Goal: Transaction & Acquisition: Purchase product/service

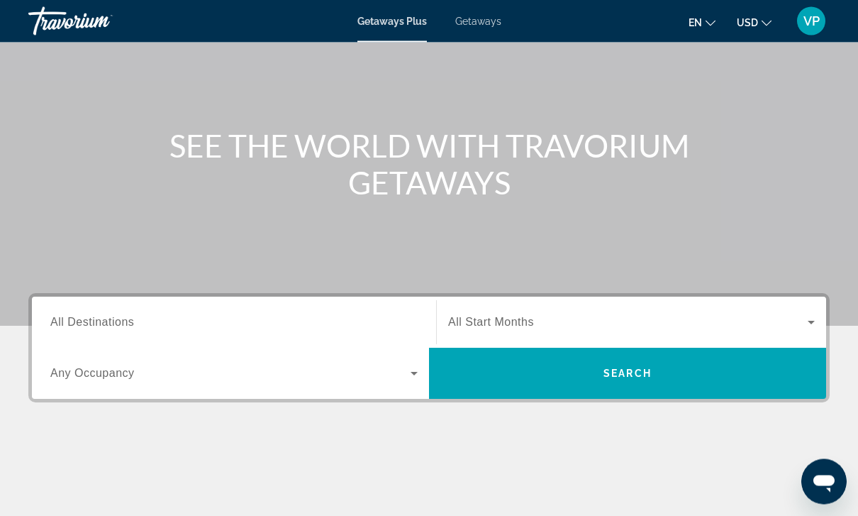
scroll to position [99, 0]
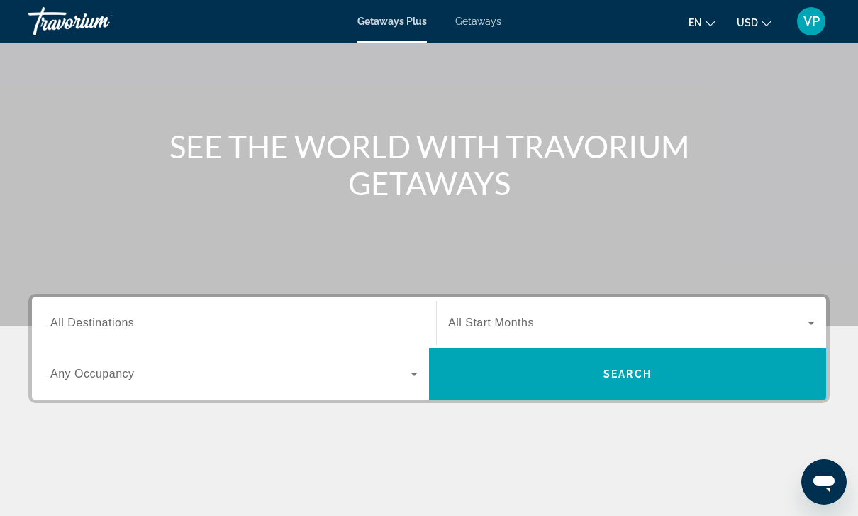
click at [338, 309] on div "Search widget" at bounding box center [233, 323] width 367 height 40
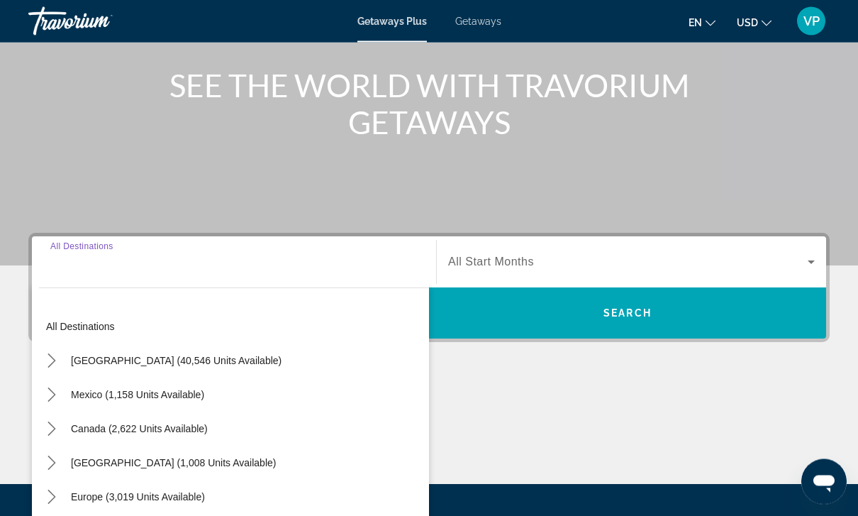
scroll to position [257, 0]
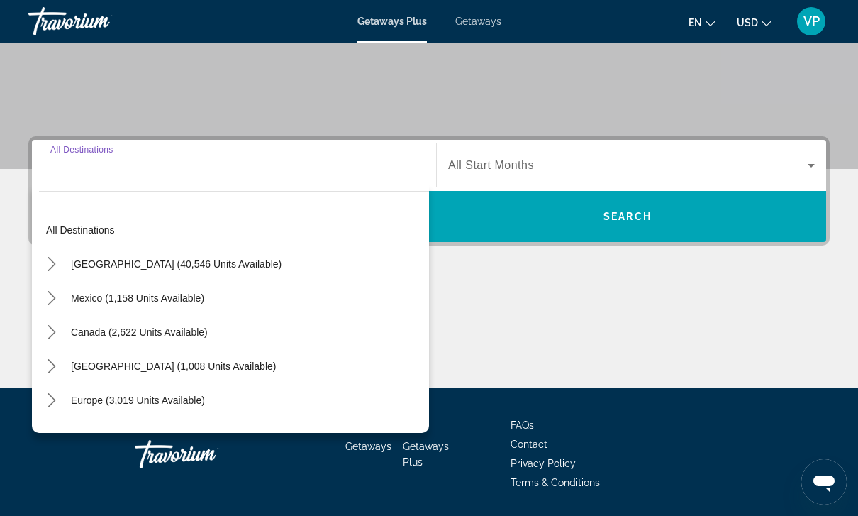
click at [84, 172] on input "Destination All Destinations" at bounding box center [233, 165] width 367 height 17
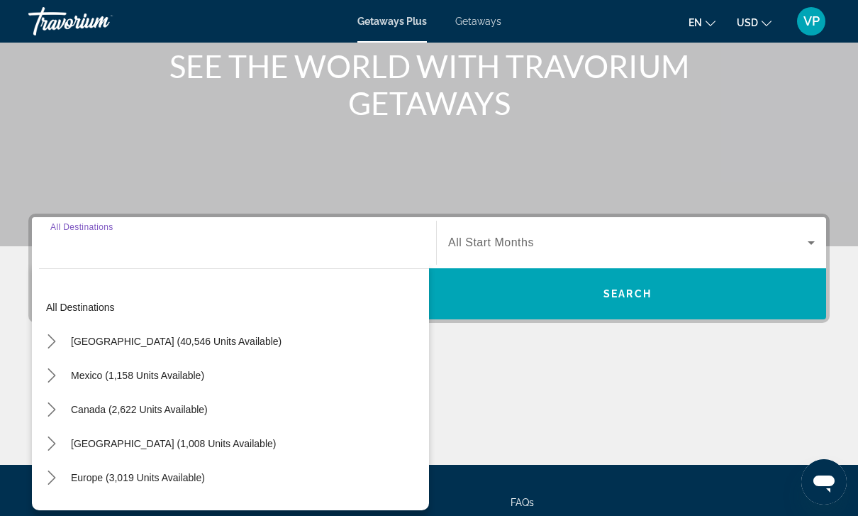
click at [184, 240] on input "Destination All Destinations" at bounding box center [233, 243] width 367 height 17
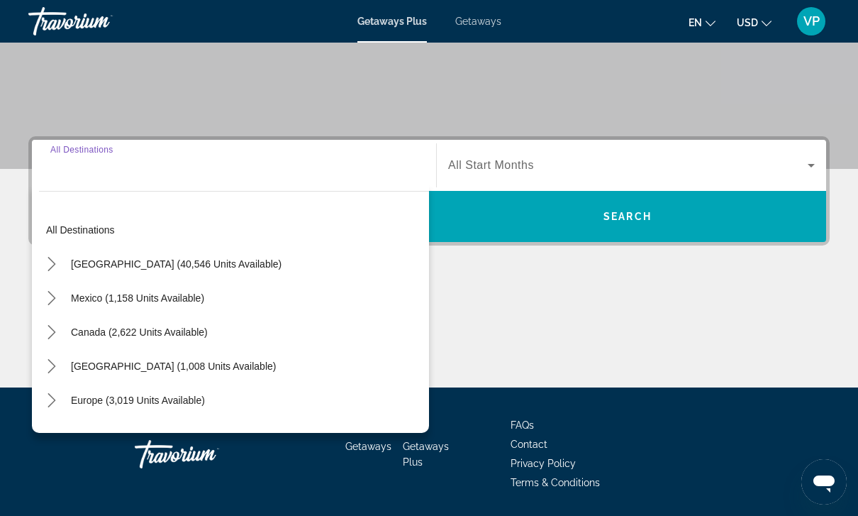
click at [140, 171] on input "Destination All Destinations" at bounding box center [233, 165] width 367 height 17
click at [153, 172] on input "Destination All Destinations" at bounding box center [233, 165] width 367 height 17
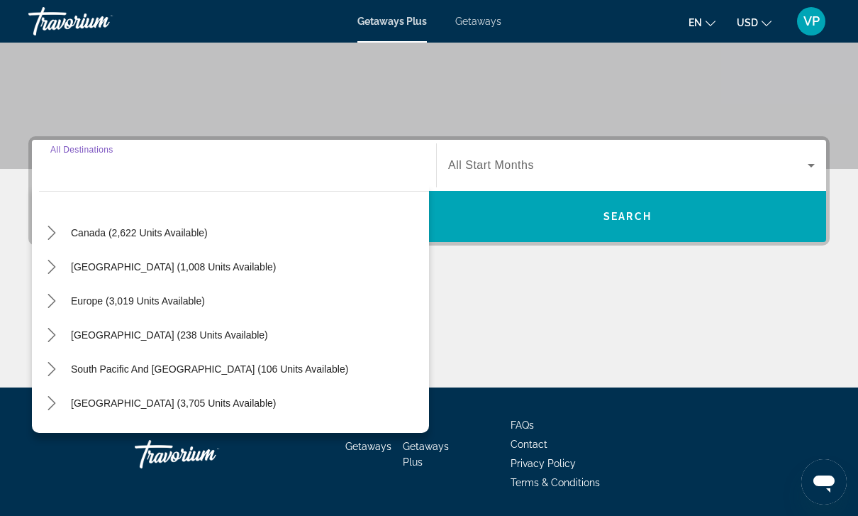
scroll to position [101, 0]
click at [51, 287] on mat-icon "Toggle Europe (3,019 units available) submenu" at bounding box center [51, 299] width 25 height 25
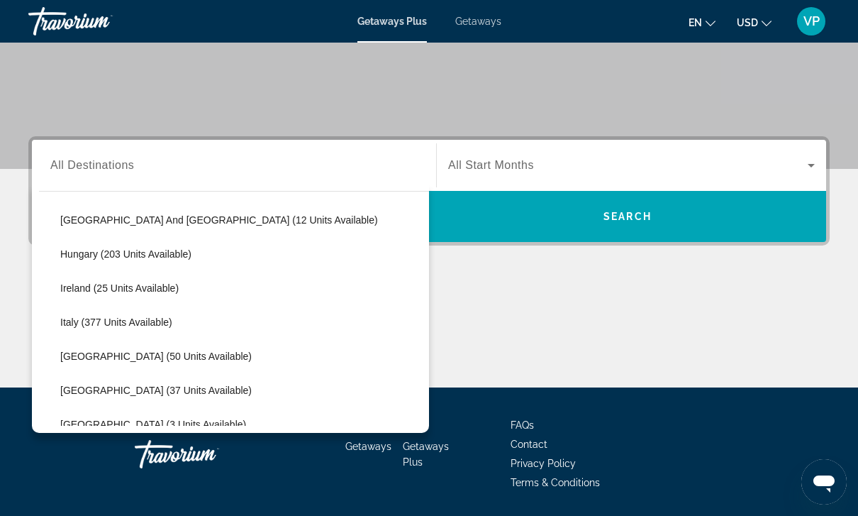
scroll to position [419, 0]
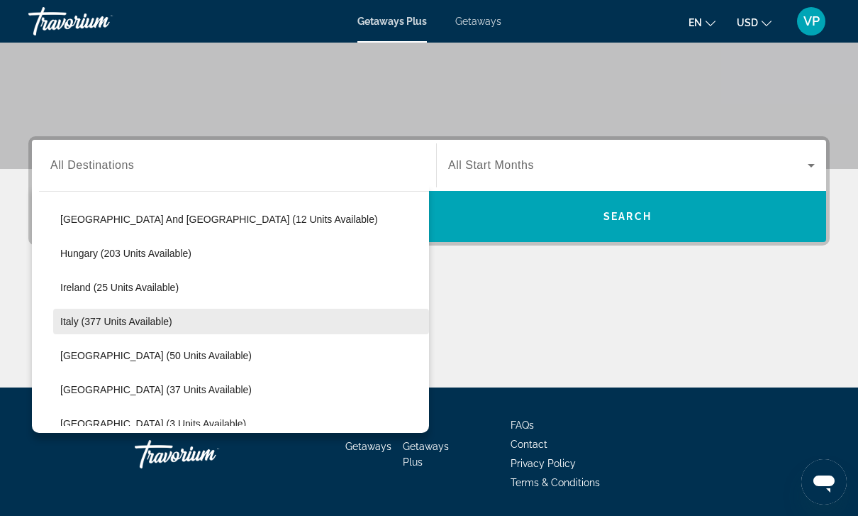
click at [184, 316] on span "Select destination: Italy (377 units available)" at bounding box center [241, 321] width 376 height 34
type input "**********"
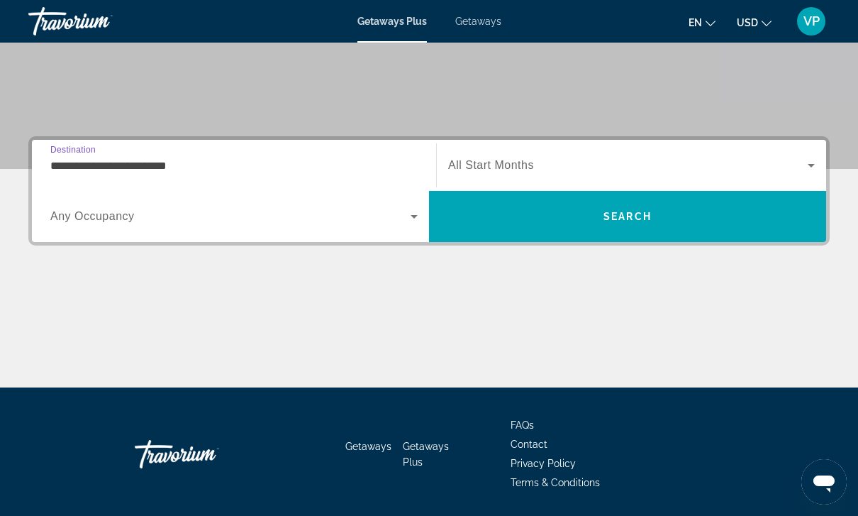
click at [791, 167] on span "Search widget" at bounding box center [628, 165] width 360 height 17
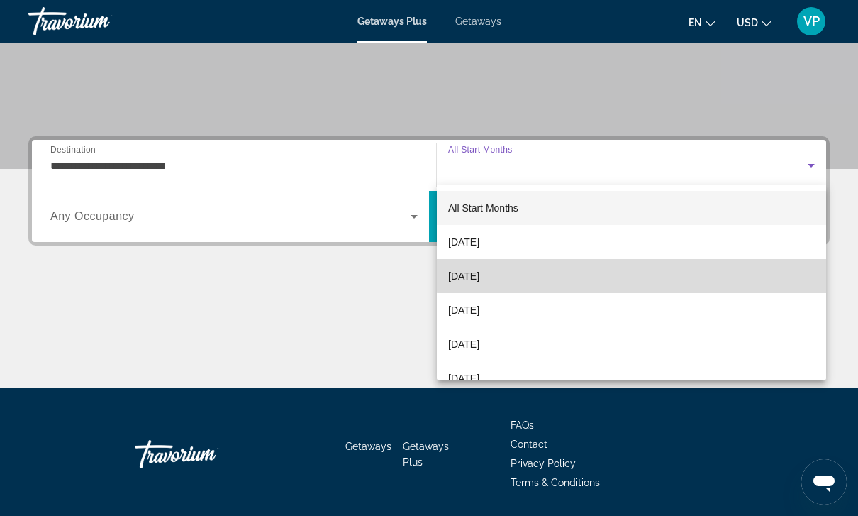
click at [681, 274] on mat-option "November 2025" at bounding box center [631, 276] width 389 height 34
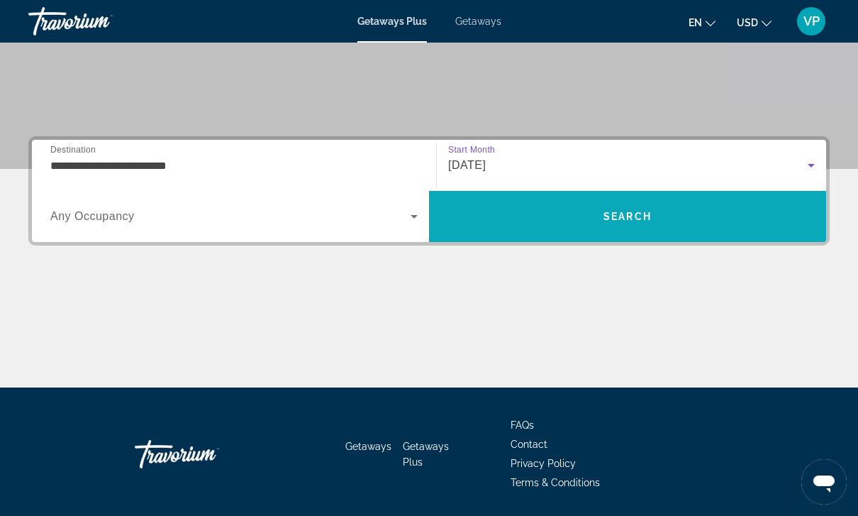
click at [764, 219] on span "Search" at bounding box center [627, 216] width 397 height 34
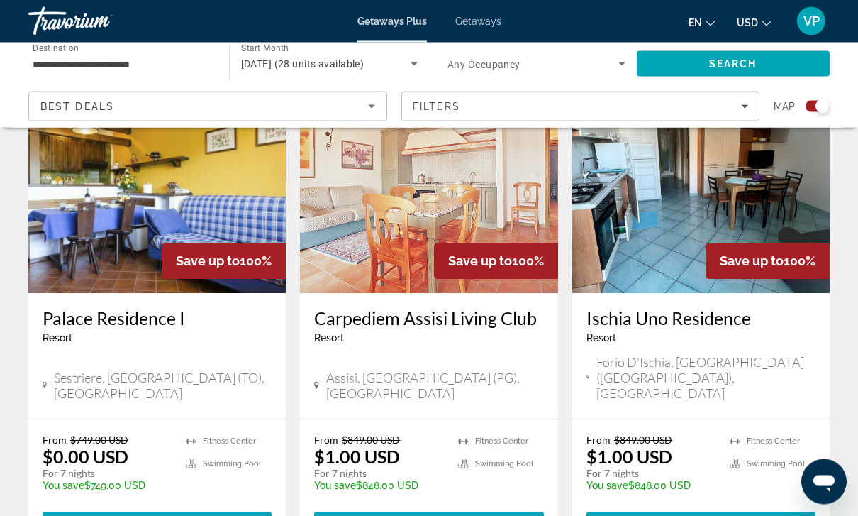
scroll to position [551, 0]
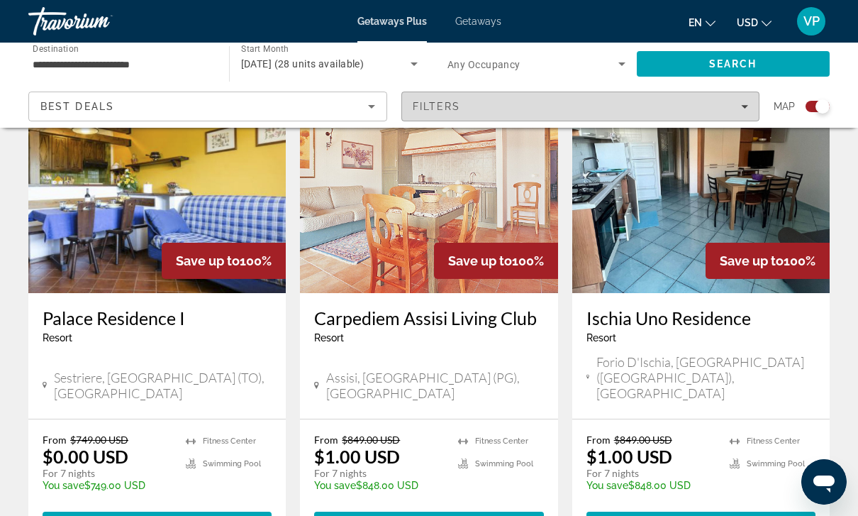
click at [653, 107] on div "Filters" at bounding box center [581, 106] width 336 height 11
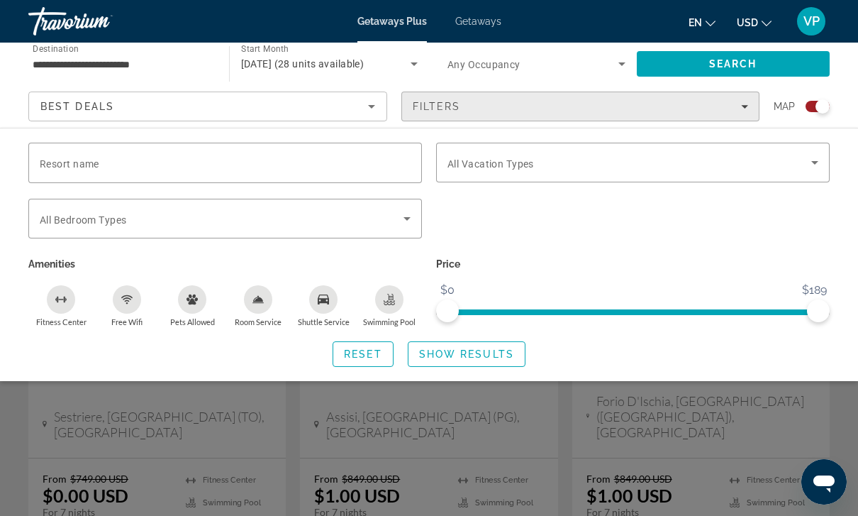
scroll to position [514, 0]
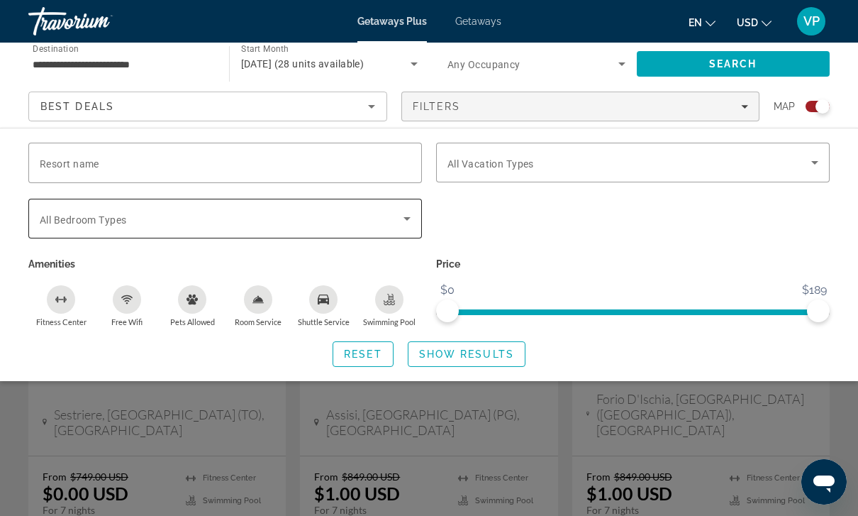
click at [395, 215] on span "Search widget" at bounding box center [222, 218] width 364 height 17
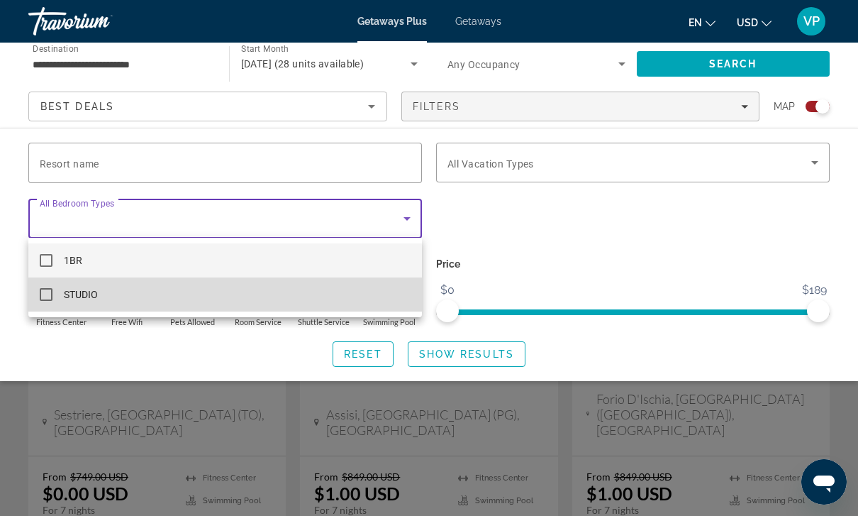
click at [52, 295] on mat-option "STUDIO" at bounding box center [225, 294] width 394 height 34
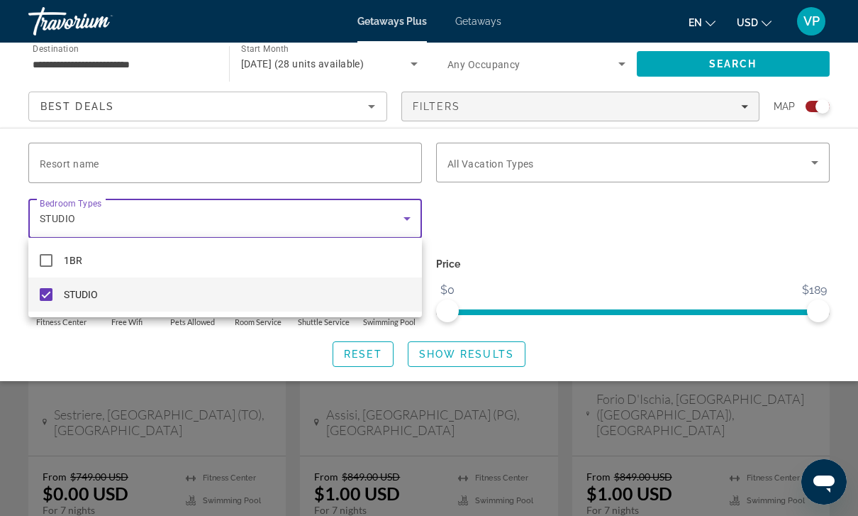
click at [776, 165] on div at bounding box center [429, 258] width 858 height 516
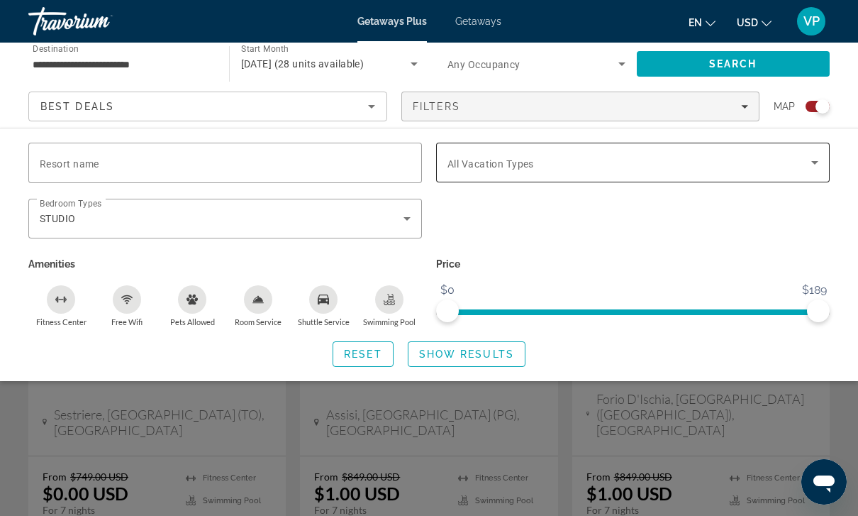
click at [809, 160] on icon "Search widget" at bounding box center [814, 162] width 17 height 17
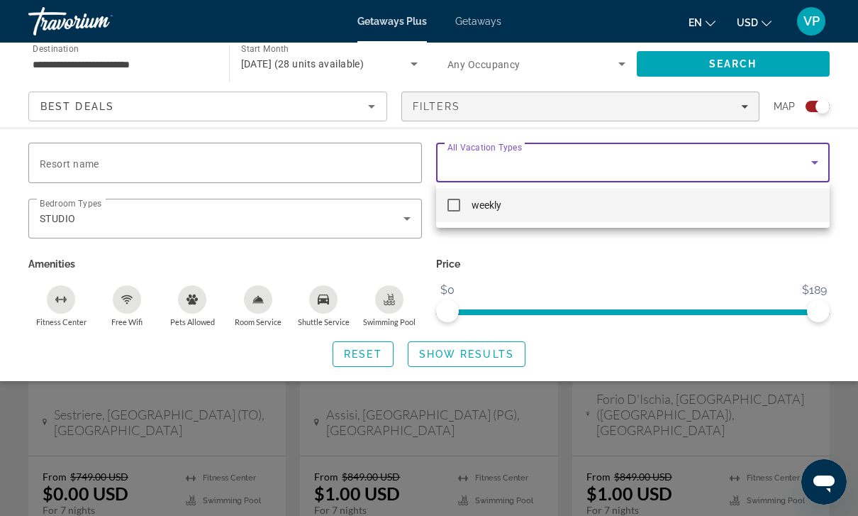
click at [724, 263] on div at bounding box center [429, 258] width 858 height 516
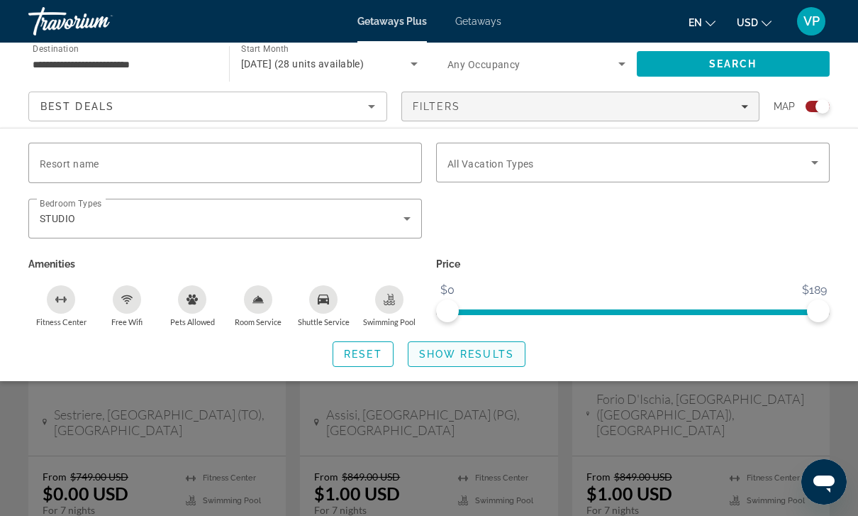
click at [481, 348] on span "Show Results" at bounding box center [466, 353] width 95 height 11
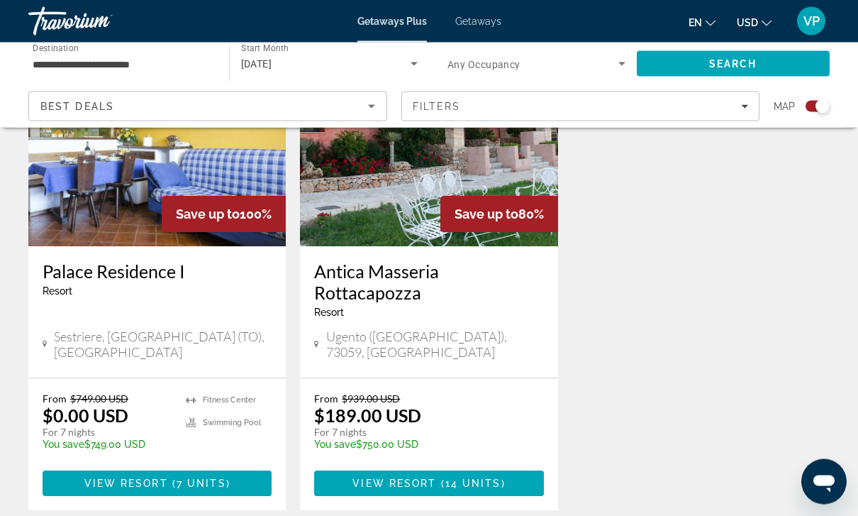
scroll to position [599, 0]
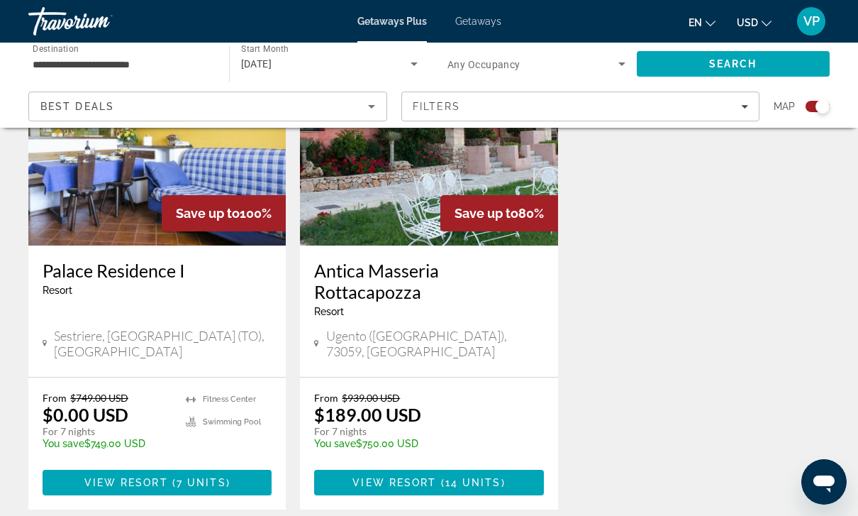
click at [385, 202] on img "Main content" at bounding box center [428, 131] width 257 height 227
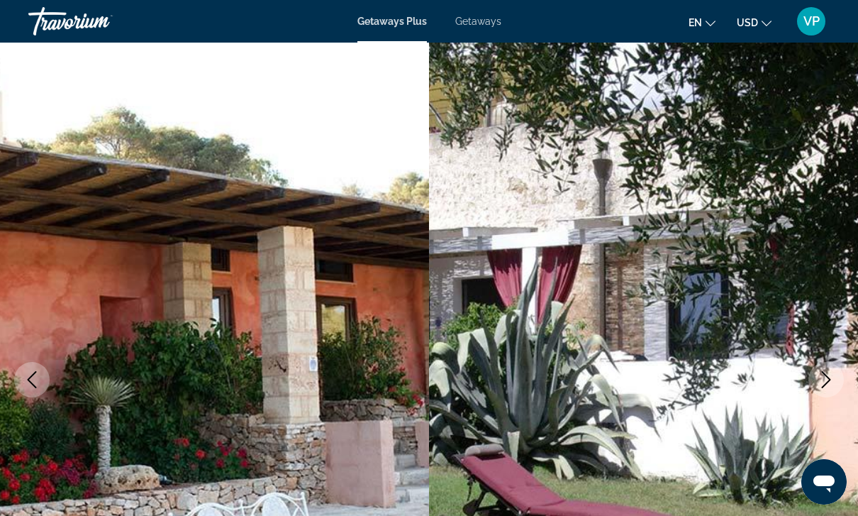
click at [481, 25] on span "Getaways" at bounding box center [478, 21] width 46 height 11
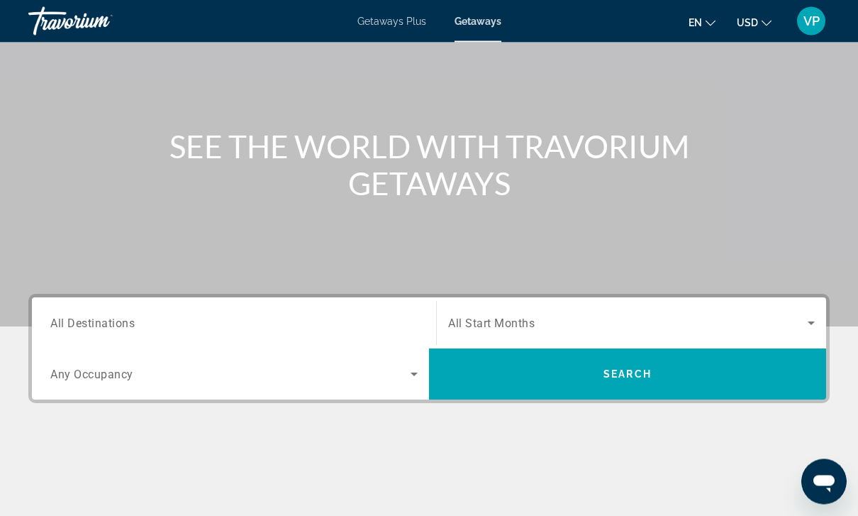
scroll to position [99, 0]
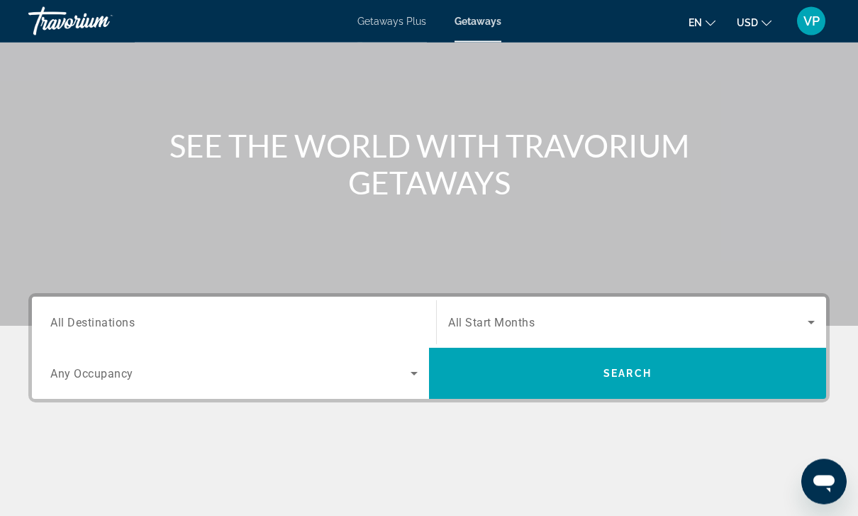
click at [108, 321] on span "All Destinations" at bounding box center [92, 322] width 84 height 13
click at [108, 321] on input "Destination All Destinations" at bounding box center [233, 323] width 367 height 17
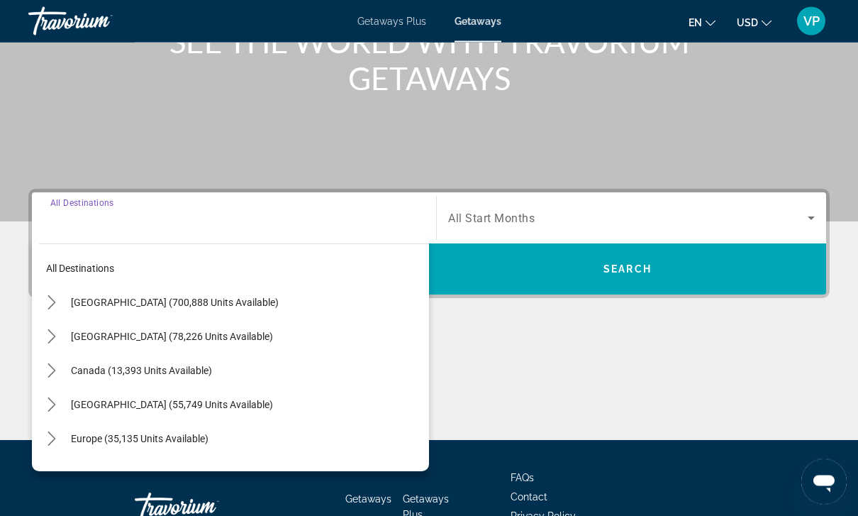
scroll to position [256, 0]
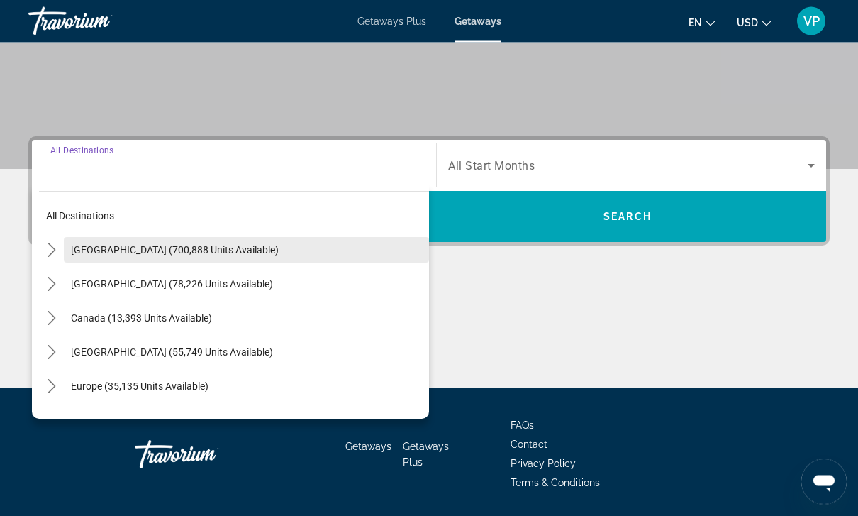
click at [101, 241] on span "Select destination: United States (700,888 units available)" at bounding box center [246, 250] width 365 height 34
type input "**********"
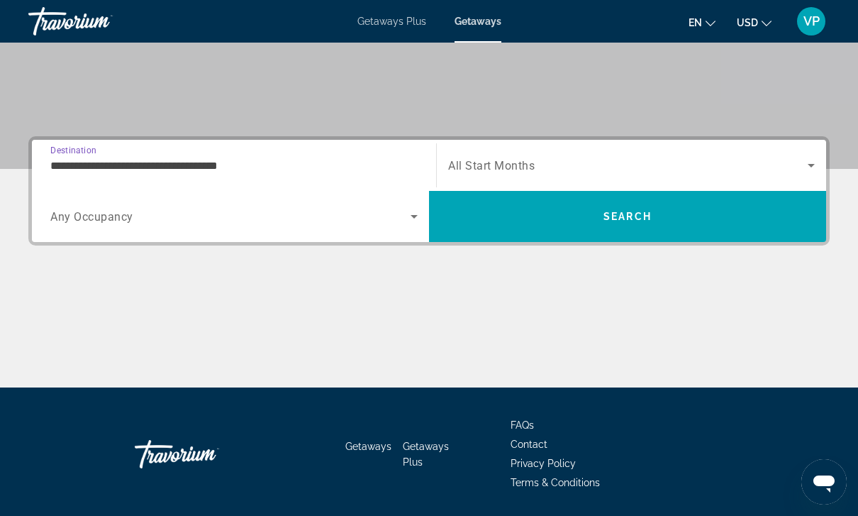
click at [785, 165] on span "Search widget" at bounding box center [628, 165] width 360 height 17
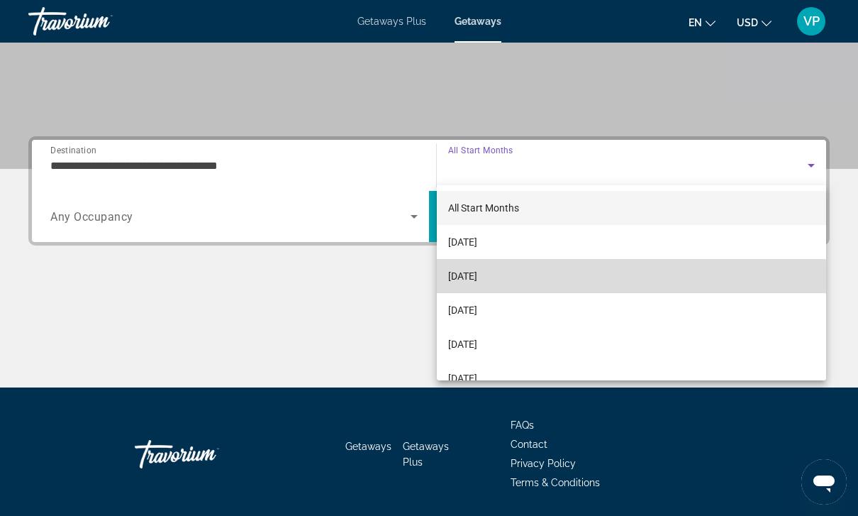
click at [565, 283] on mat-option "November 2025" at bounding box center [631, 276] width 389 height 34
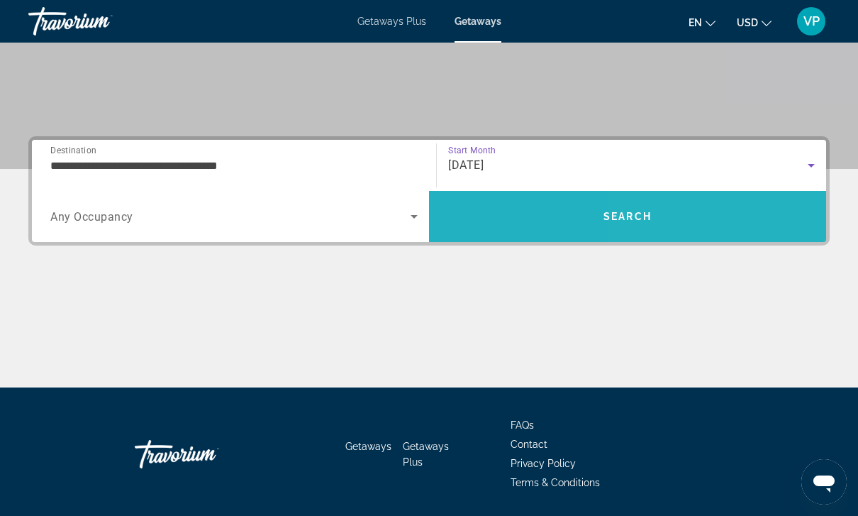
click at [760, 227] on span "Search" at bounding box center [627, 216] width 397 height 34
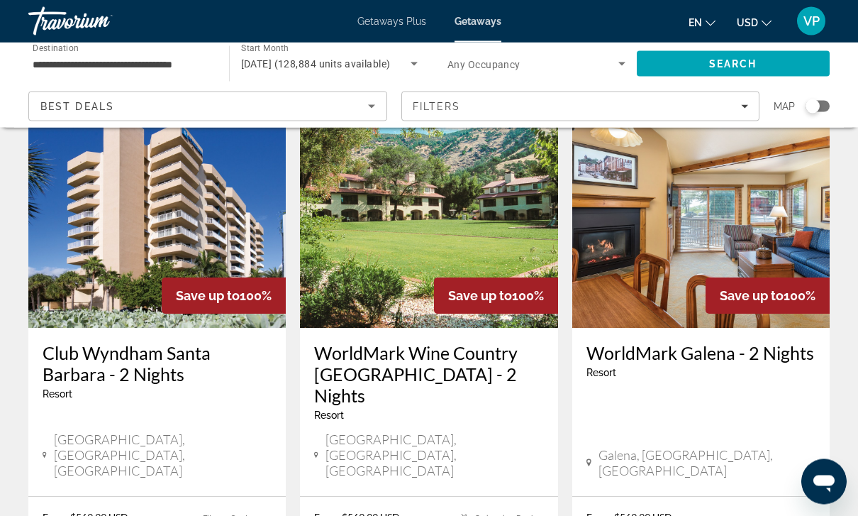
scroll to position [1741, 0]
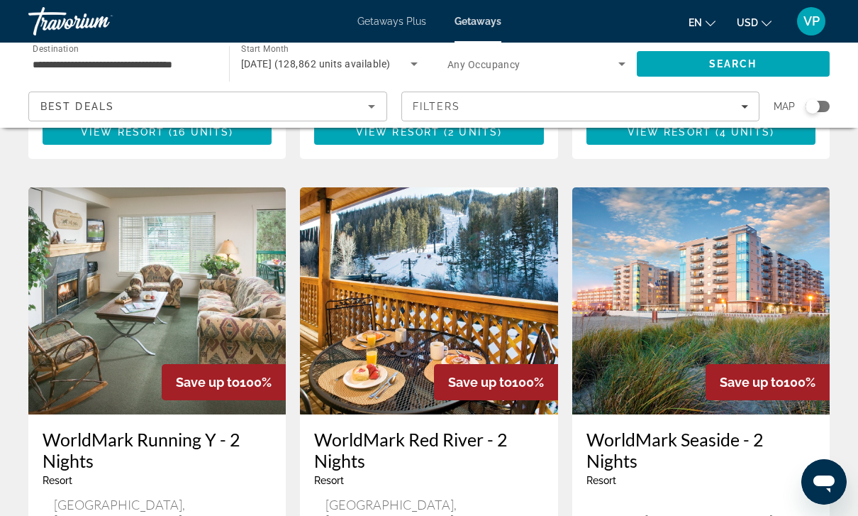
scroll to position [535, 0]
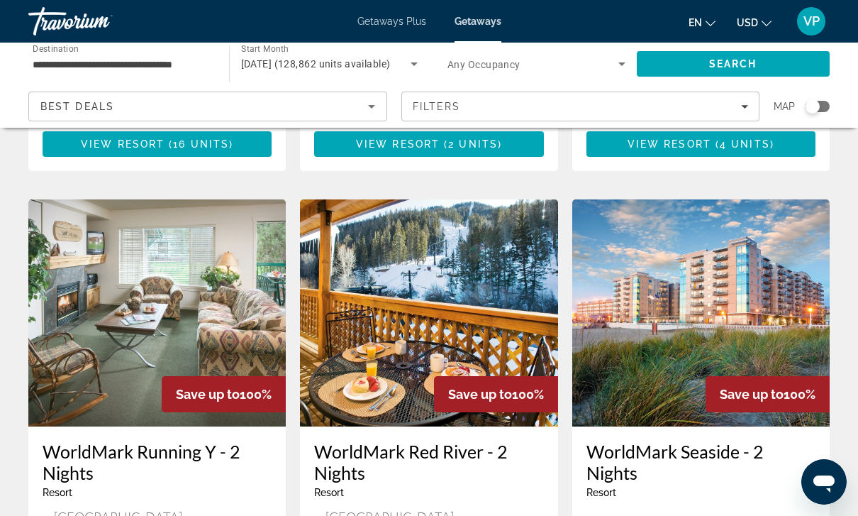
click at [143, 239] on img "Main content" at bounding box center [156, 312] width 257 height 227
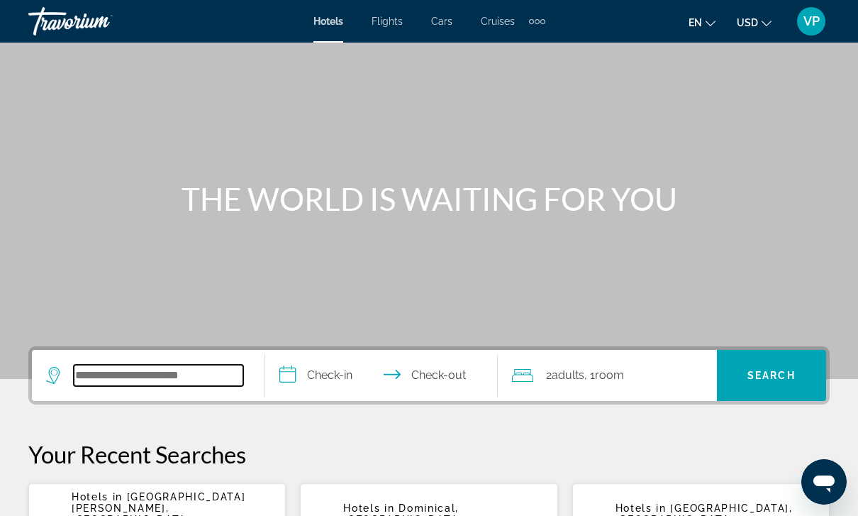
click at [130, 365] on input "Search hotel destination" at bounding box center [158, 375] width 169 height 21
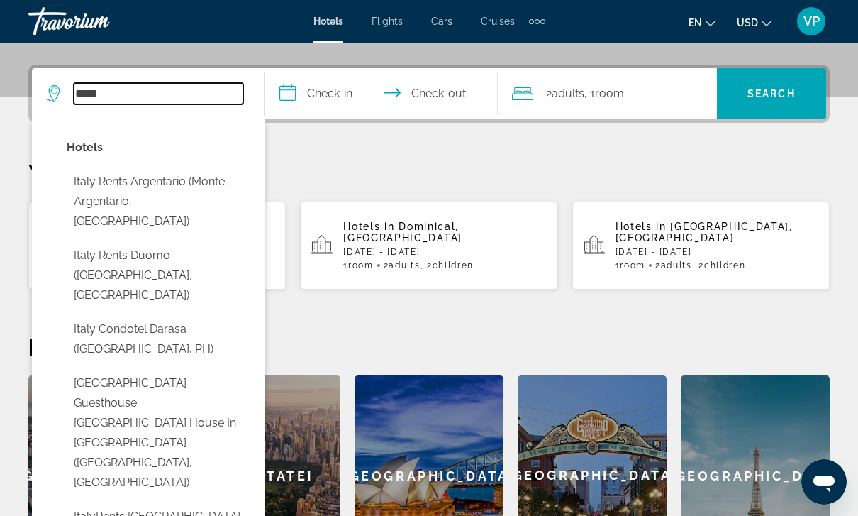
scroll to position [328, 0]
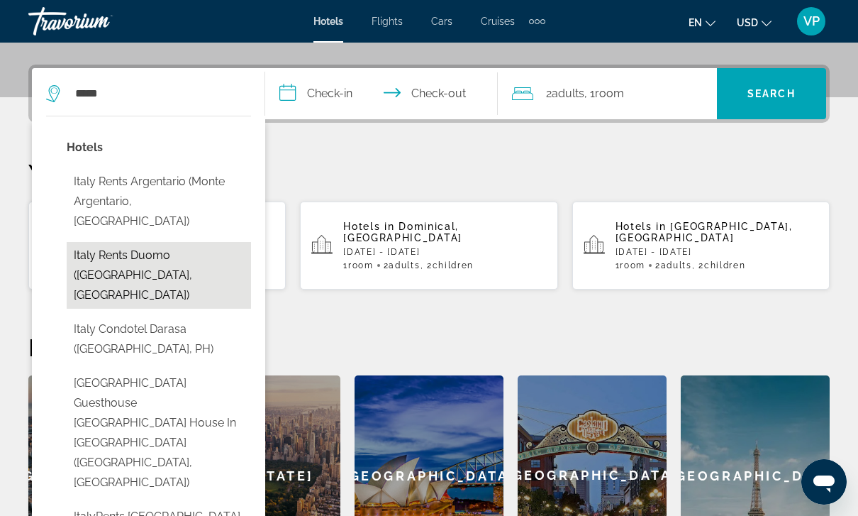
click at [111, 242] on button "Italy Rents Duomo ([GEOGRAPHIC_DATA], [GEOGRAPHIC_DATA])" at bounding box center [159, 275] width 184 height 67
type input "**********"
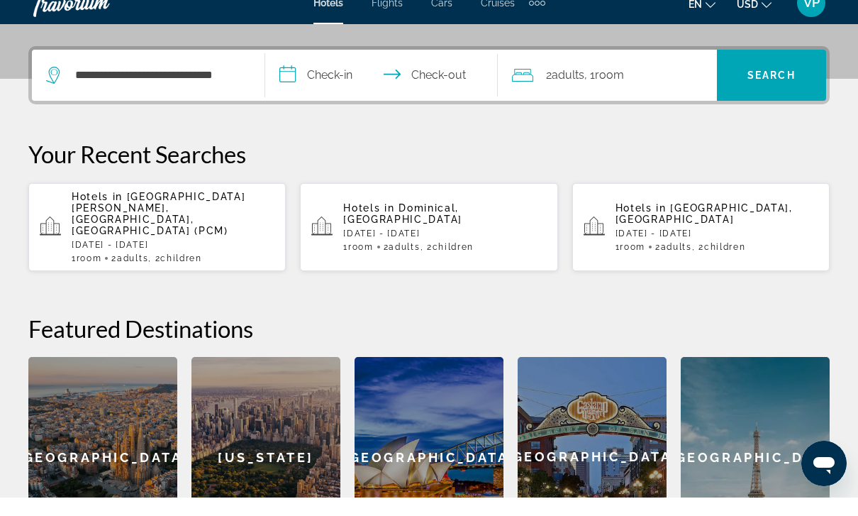
click at [631, 85] on div "2 Adult Adults , 1 Room rooms" at bounding box center [614, 93] width 205 height 51
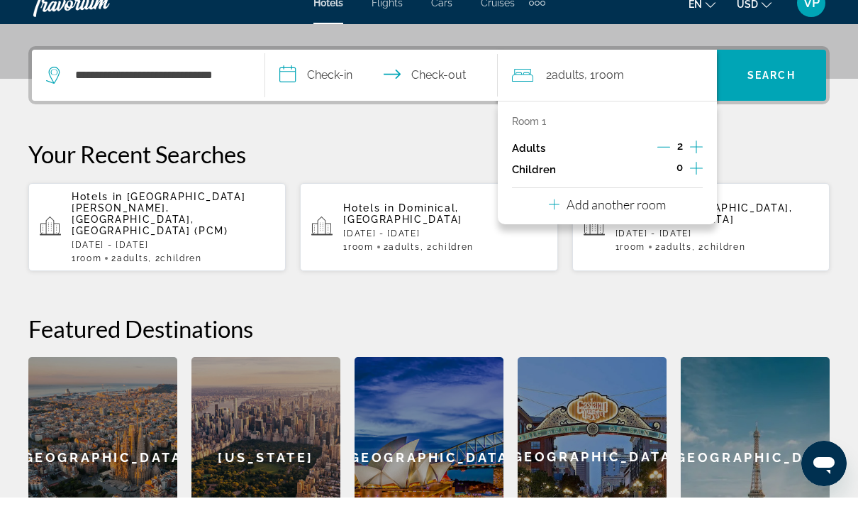
scroll to position [347, 0]
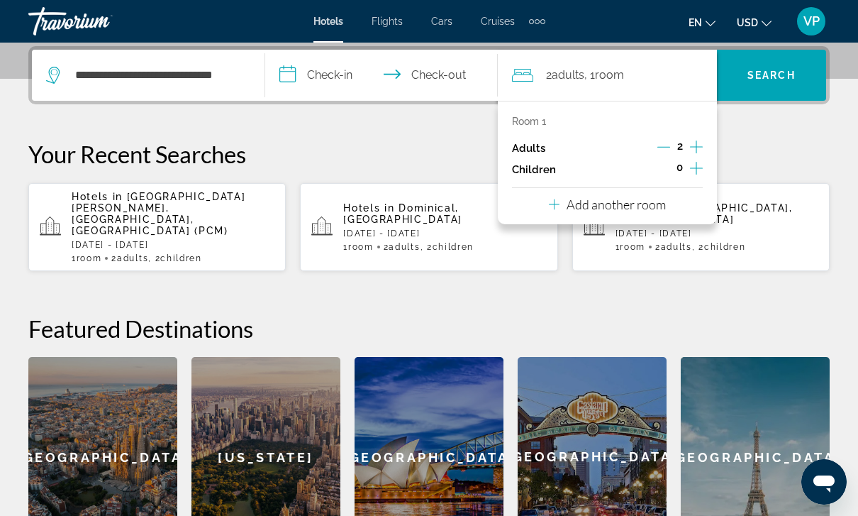
click at [699, 148] on icon "Increment adults" at bounding box center [696, 146] width 13 height 17
click at [694, 148] on icon "Increment adults" at bounding box center [696, 146] width 13 height 17
click at [699, 148] on icon "Increment adults" at bounding box center [696, 146] width 13 height 17
click at [702, 142] on icon "Increment adults" at bounding box center [696, 146] width 13 height 17
click at [660, 145] on icon "Decrement adults" at bounding box center [663, 146] width 13 height 13
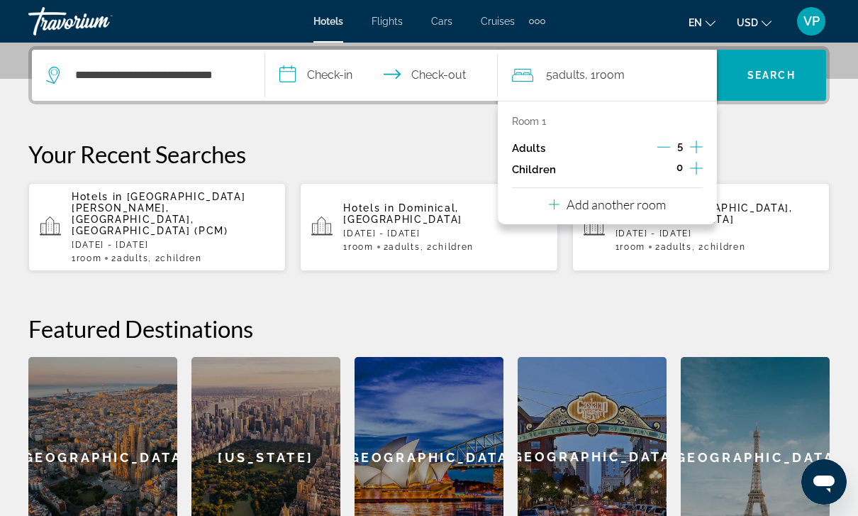
click at [659, 144] on icon "Decrement adults" at bounding box center [663, 146] width 13 height 13
click at [674, 139] on div "4" at bounding box center [679, 148] width 45 height 21
click at [669, 148] on icon "Decrement adults" at bounding box center [663, 146] width 13 height 13
click at [667, 150] on icon "Decrement adults" at bounding box center [663, 146] width 13 height 13
click at [698, 167] on icon "Increment children" at bounding box center [696, 168] width 13 height 17
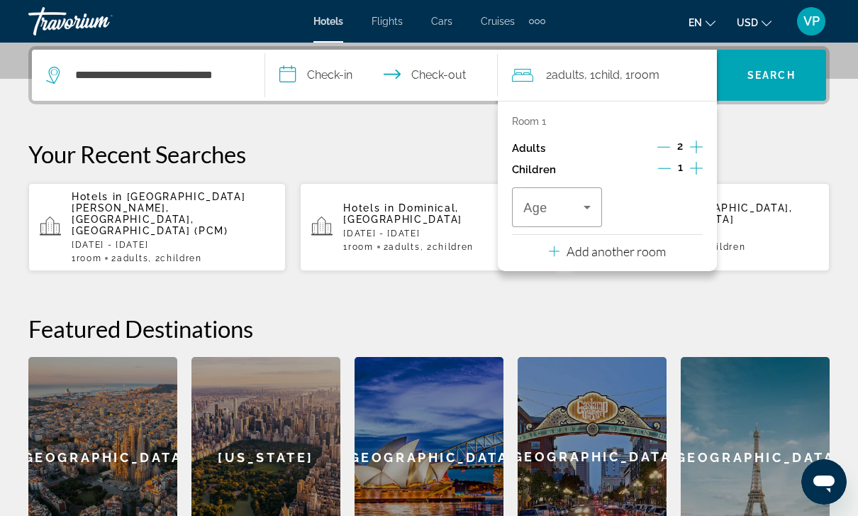
click at [699, 166] on icon "Increment children" at bounding box center [696, 168] width 13 height 13
click at [702, 169] on icon "Increment children" at bounding box center [696, 168] width 13 height 17
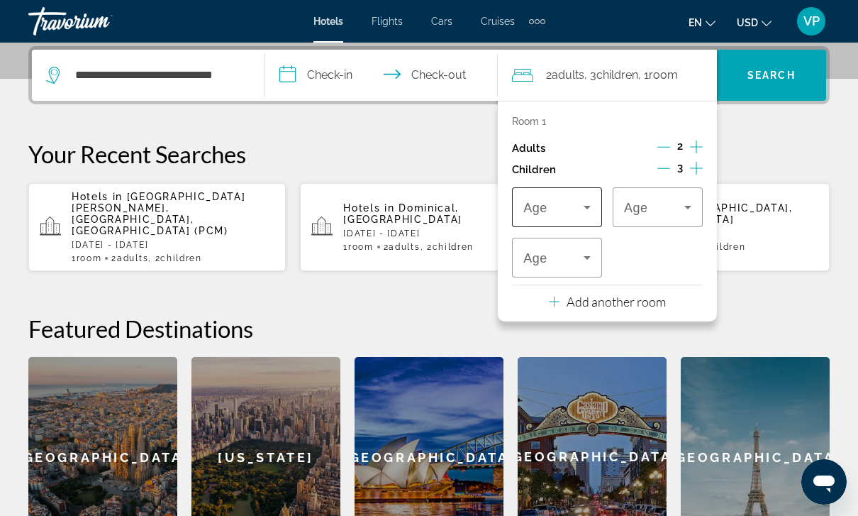
click at [555, 211] on span "Travelers: 2 adults, 3 children" at bounding box center [553, 207] width 60 height 17
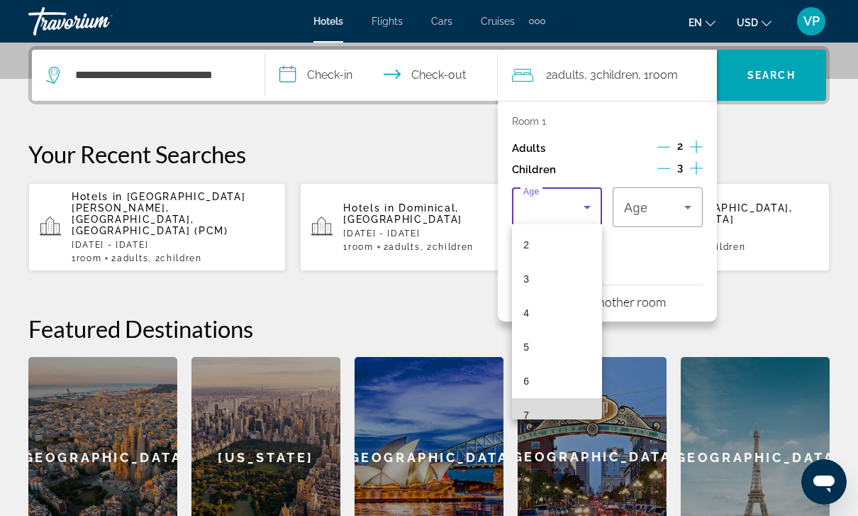
click at [580, 410] on mat-option "7" at bounding box center [557, 415] width 90 height 34
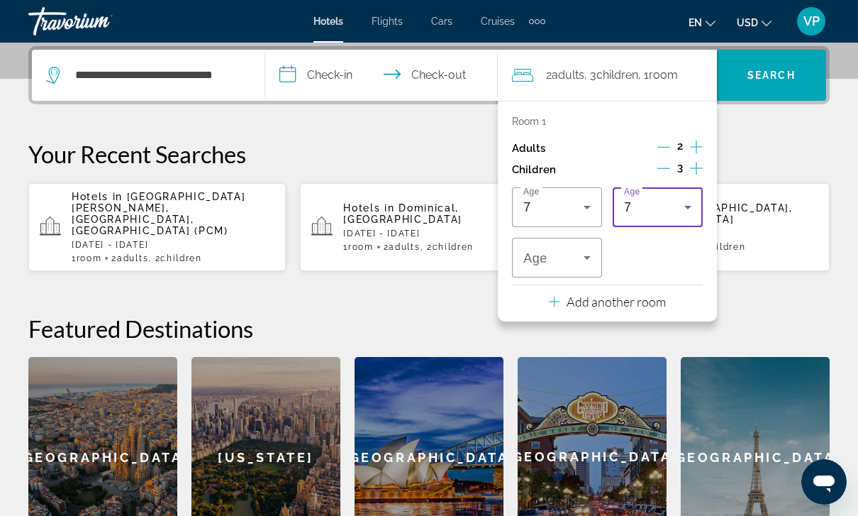
click at [679, 203] on icon "Travelers: 2 adults, 3 children" at bounding box center [687, 207] width 17 height 17
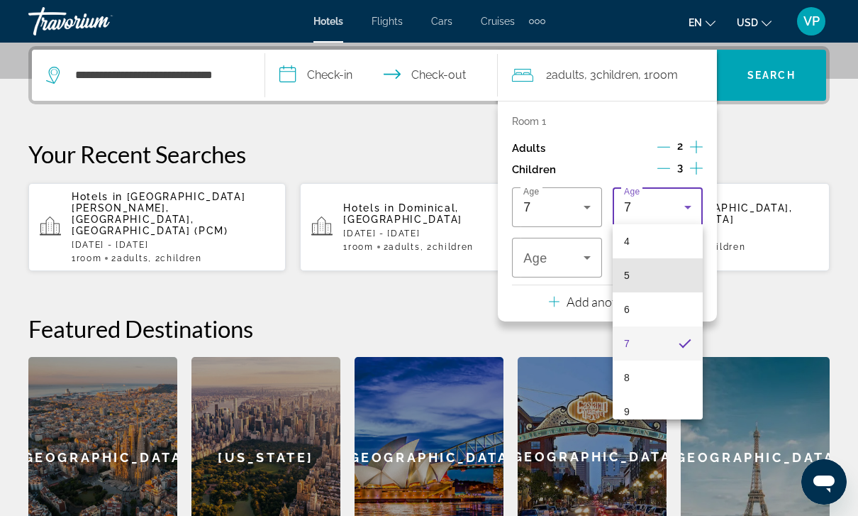
scroll to position [159, 0]
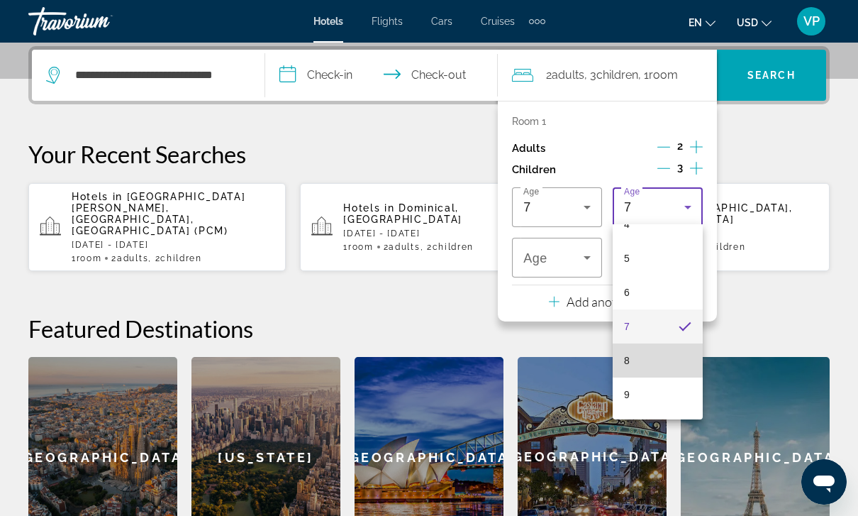
click at [683, 368] on mat-option "8" at bounding box center [658, 360] width 90 height 34
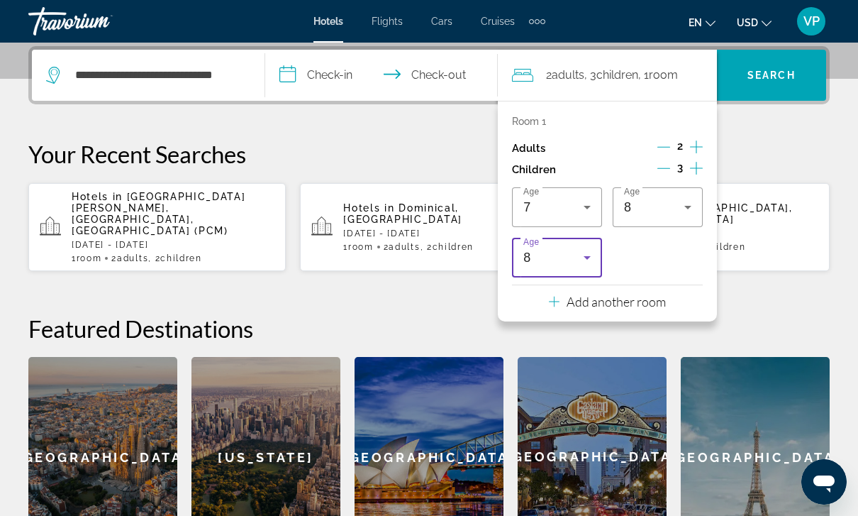
click at [571, 256] on div "8" at bounding box center [553, 257] width 60 height 17
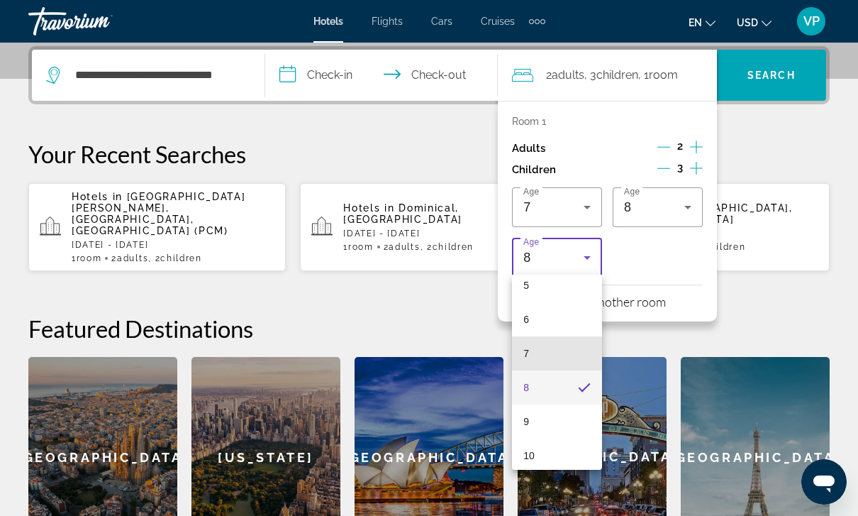
scroll to position [191, 0]
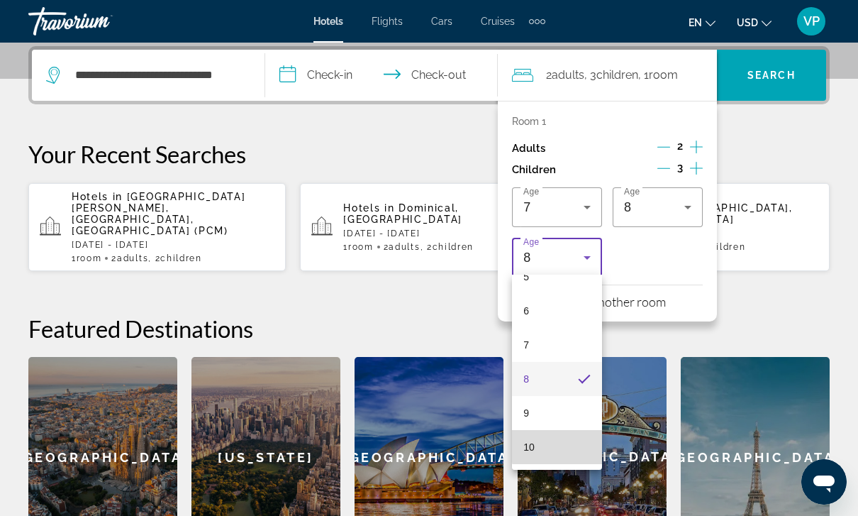
click at [568, 445] on mat-option "10" at bounding box center [557, 447] width 90 height 34
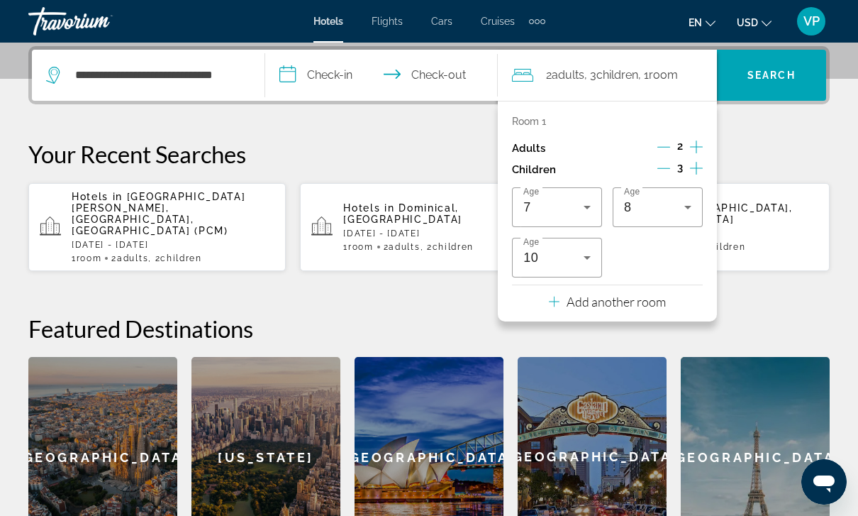
click at [322, 83] on input "**********" at bounding box center [384, 77] width 239 height 55
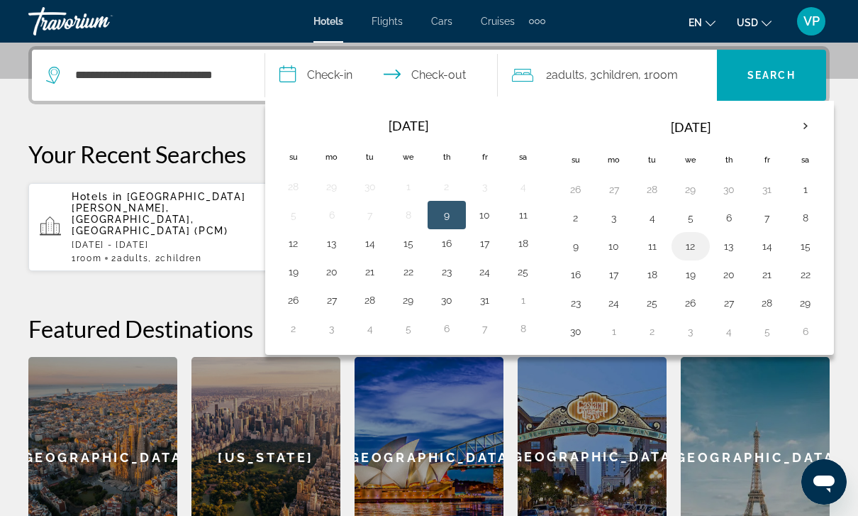
click at [684, 247] on button "12" at bounding box center [690, 246] width 23 height 20
click at [574, 266] on button "16" at bounding box center [575, 275] width 23 height 20
type input "**********"
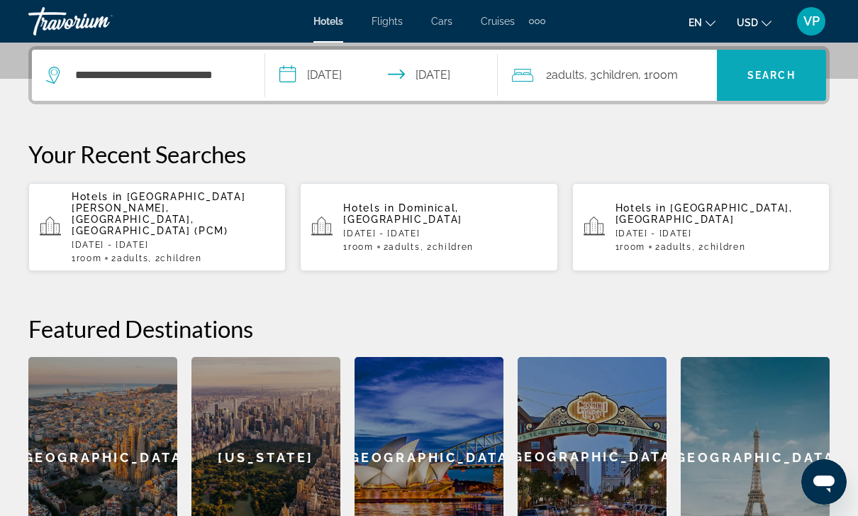
click at [781, 77] on span "Search" at bounding box center [771, 74] width 48 height 11
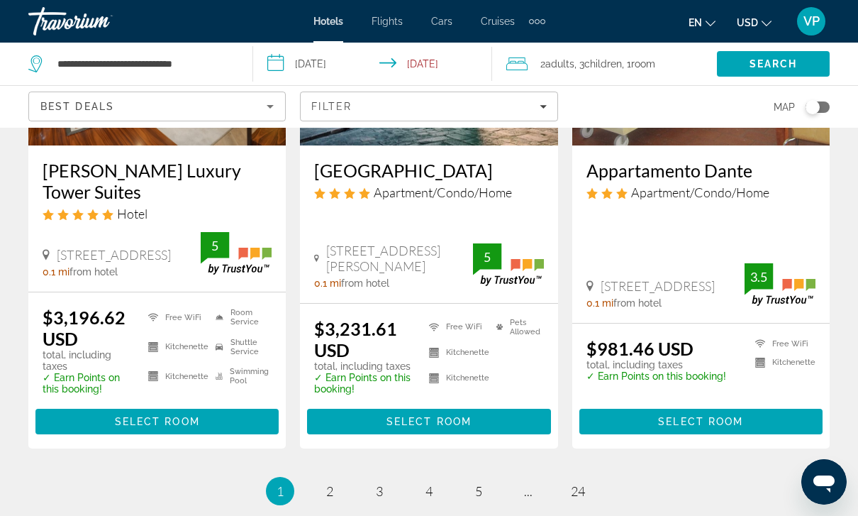
scroll to position [1915, 0]
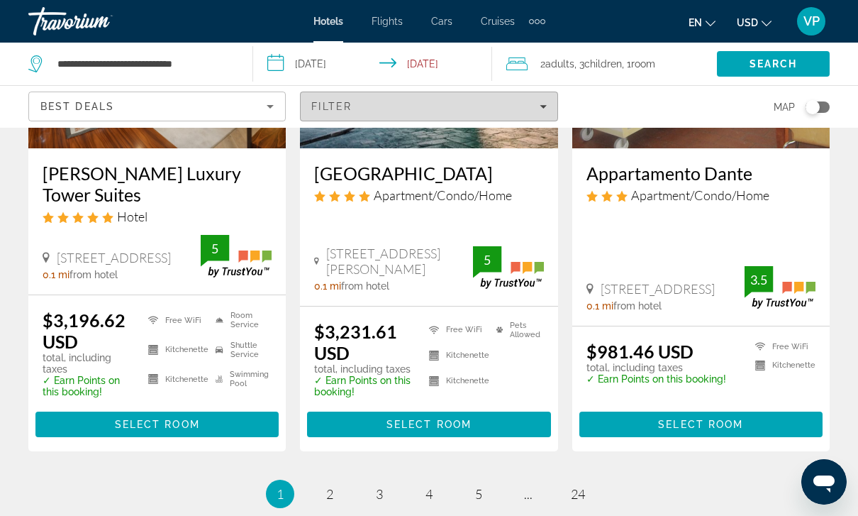
click at [352, 101] on span "Filter" at bounding box center [331, 106] width 40 height 11
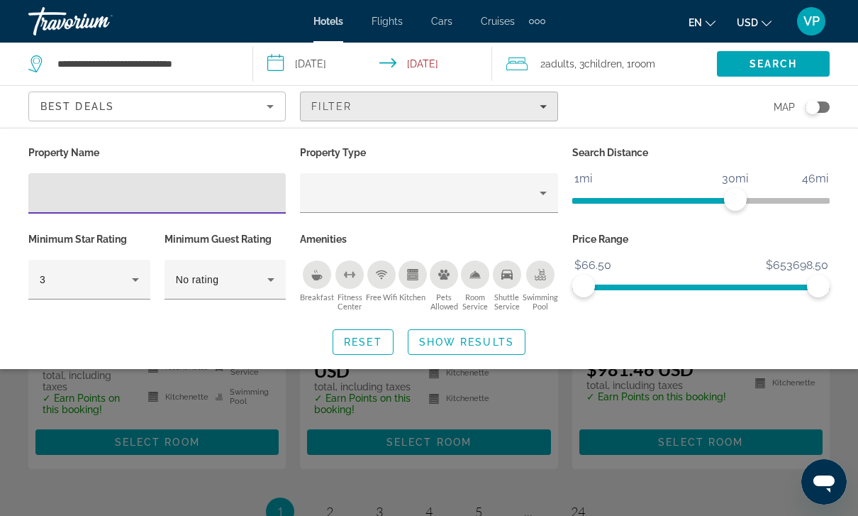
scroll to position [1892, 0]
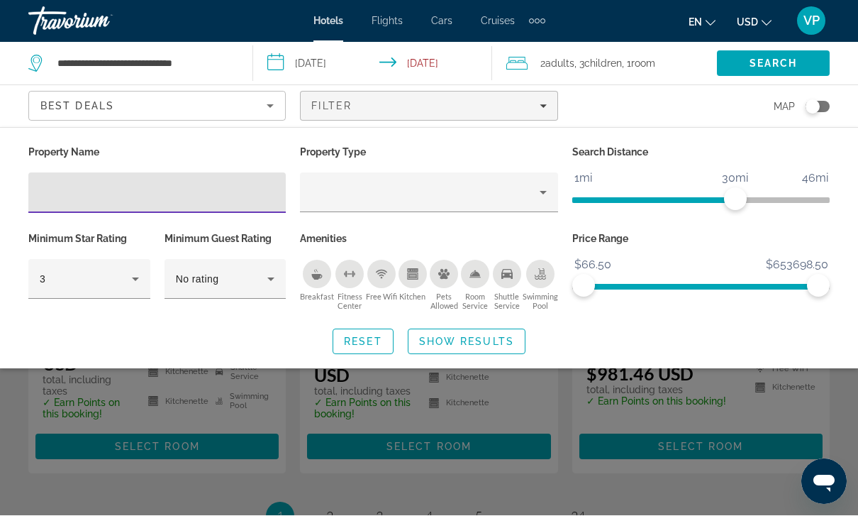
click at [781, 418] on div "Search widget" at bounding box center [429, 364] width 858 height 303
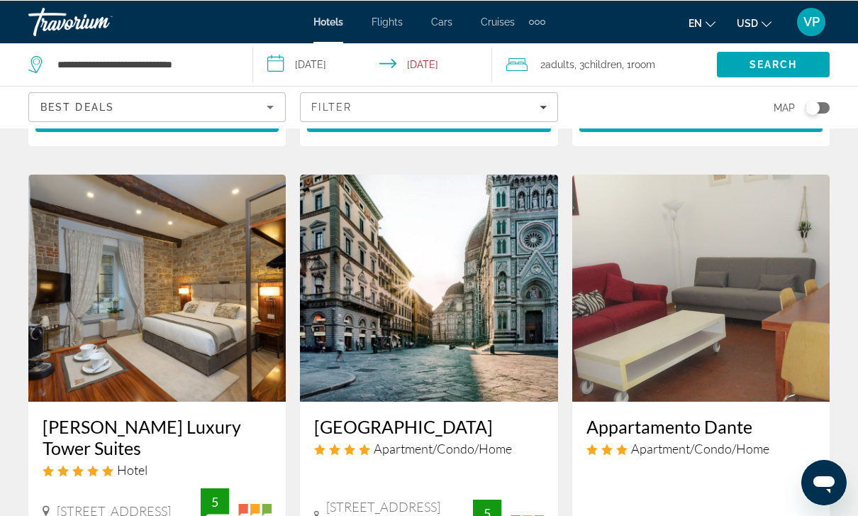
scroll to position [1662, 0]
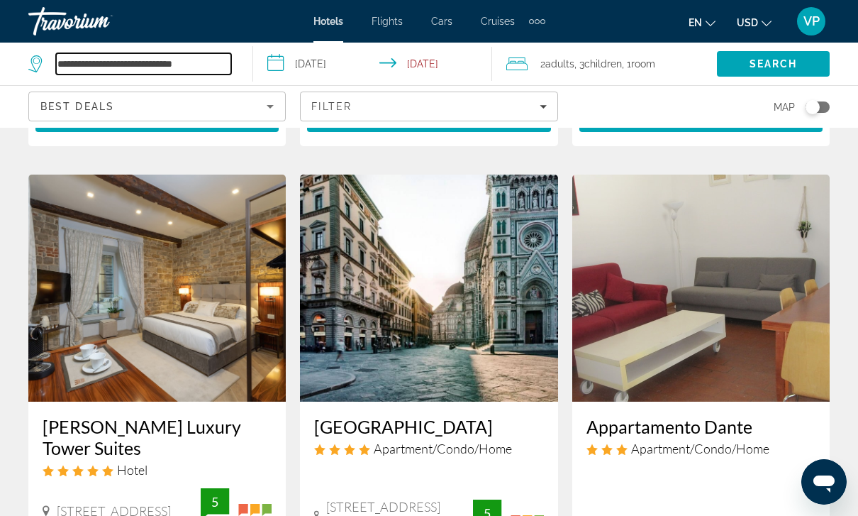
click at [175, 61] on input "**********" at bounding box center [143, 63] width 175 height 21
click at [182, 69] on input "**********" at bounding box center [143, 63] width 175 height 21
click at [194, 63] on input "**********" at bounding box center [143, 63] width 175 height 21
click at [199, 60] on input "**********" at bounding box center [143, 63] width 175 height 21
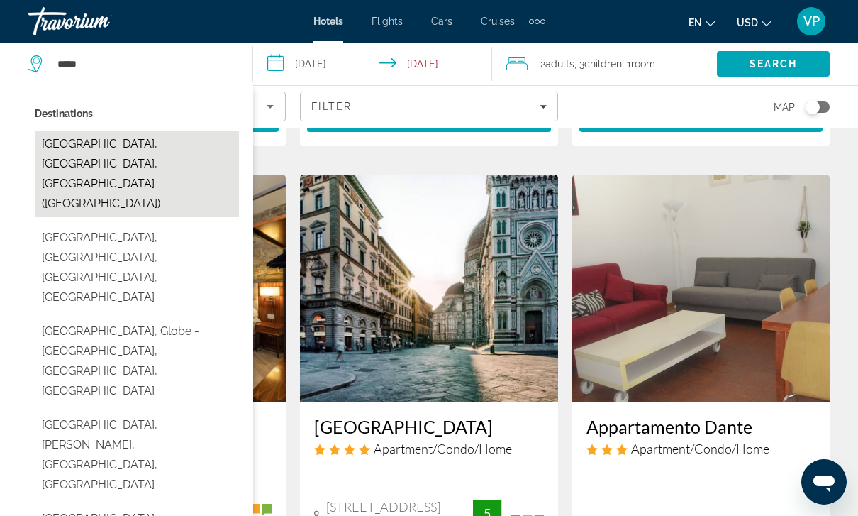
click at [157, 144] on button "[GEOGRAPHIC_DATA], [GEOGRAPHIC_DATA], [GEOGRAPHIC_DATA] ([GEOGRAPHIC_DATA])" at bounding box center [137, 173] width 204 height 87
type input "**********"
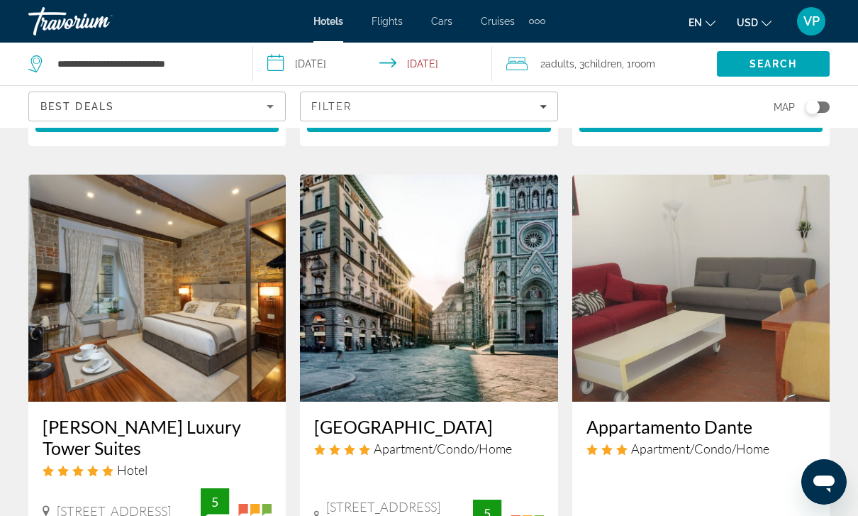
click at [315, 60] on input "**********" at bounding box center [375, 66] width 245 height 47
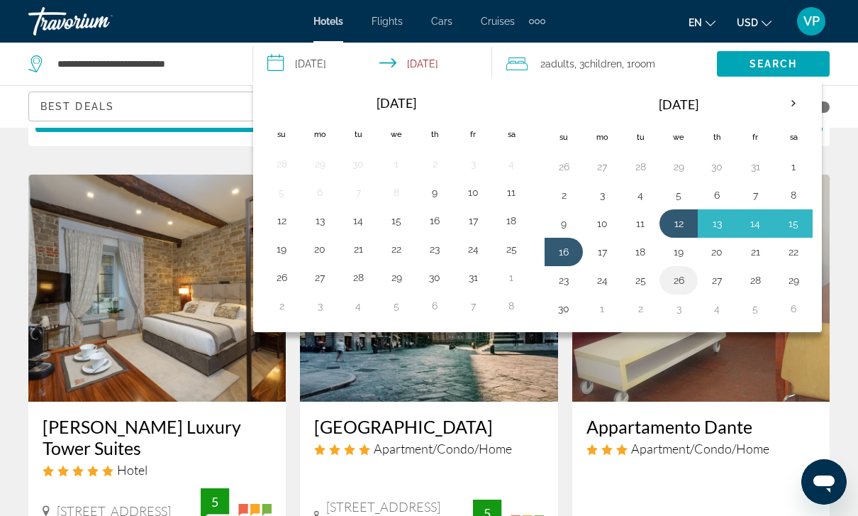
click at [686, 278] on button "26" at bounding box center [678, 280] width 23 height 20
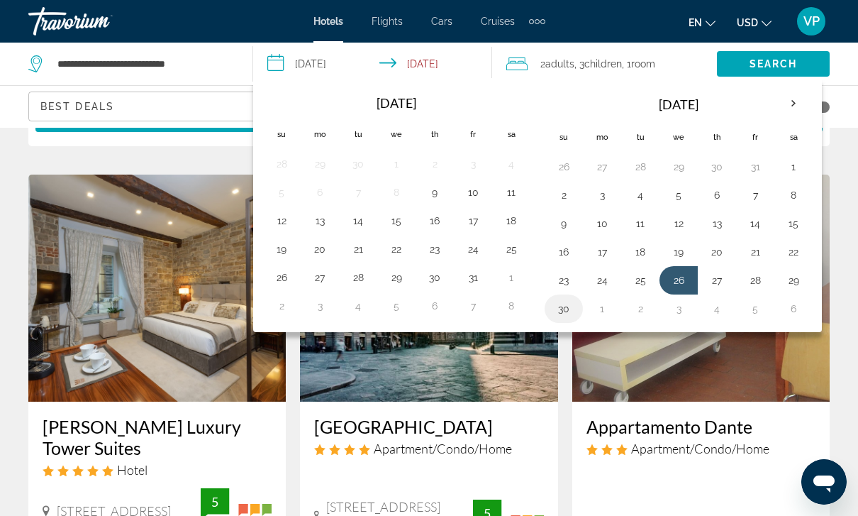
click at [567, 308] on button "30" at bounding box center [563, 309] width 23 height 20
type input "**********"
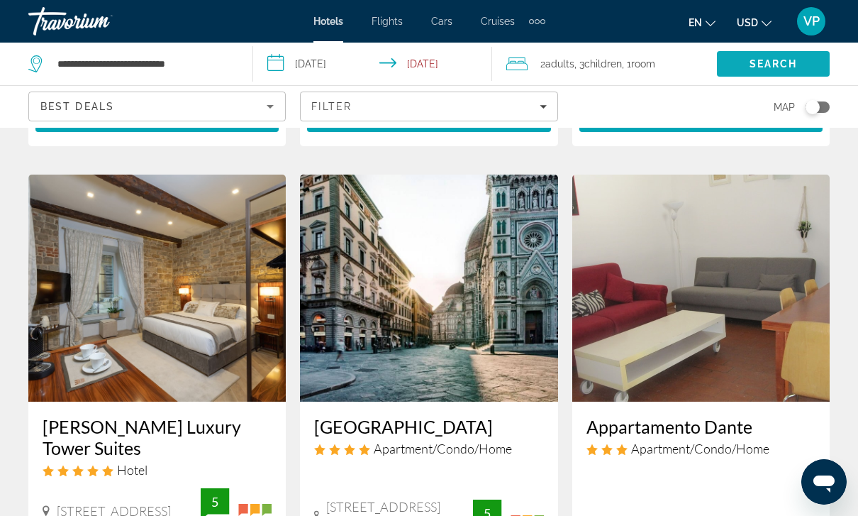
click at [783, 60] on span "Search" at bounding box center [774, 63] width 48 height 11
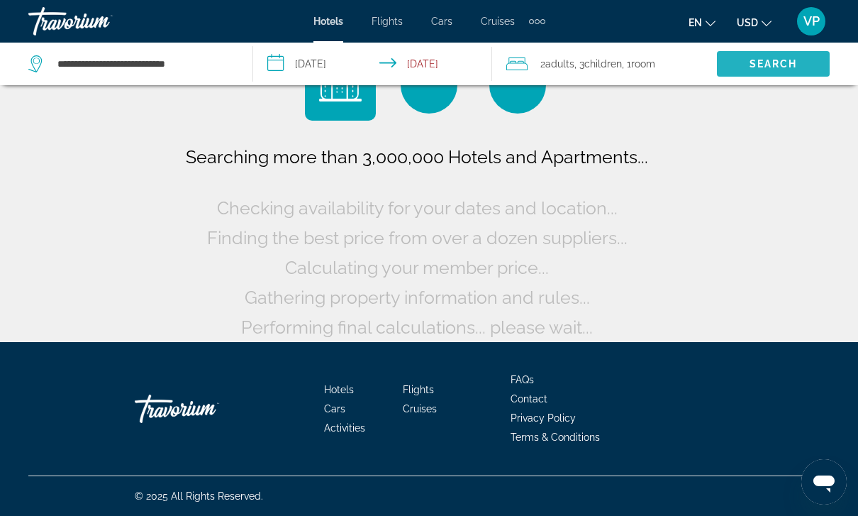
scroll to position [57, 0]
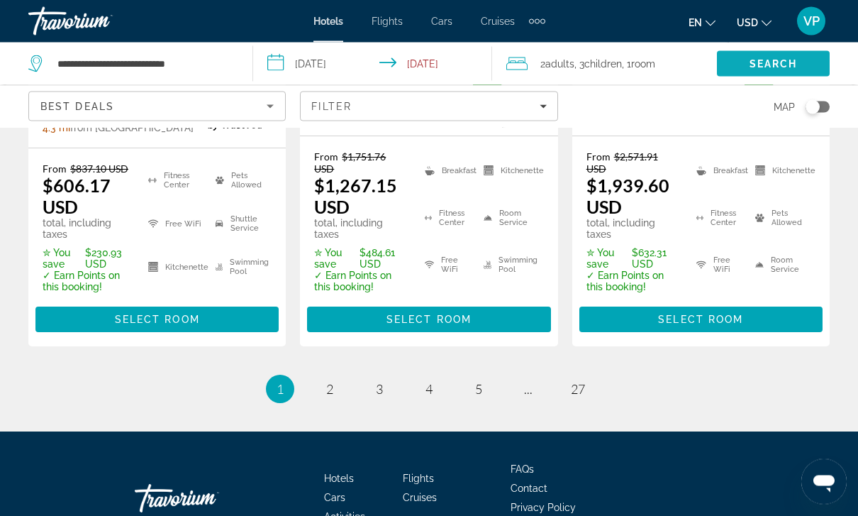
scroll to position [2240, 0]
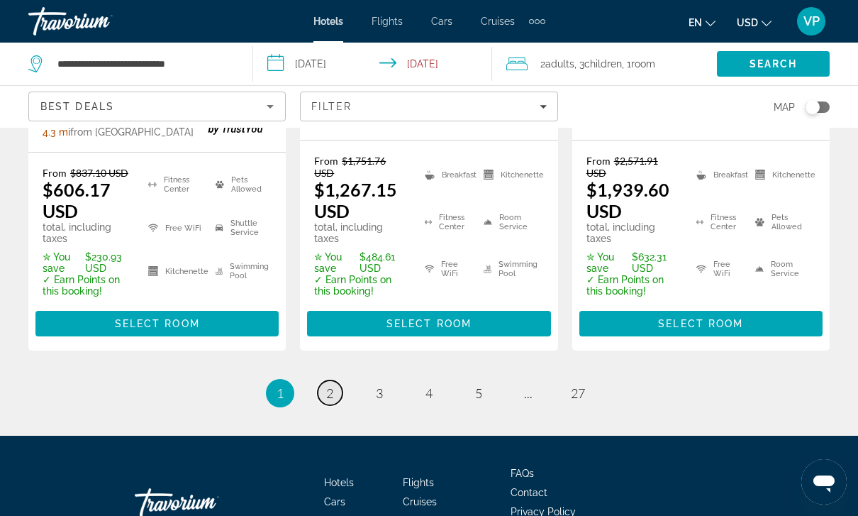
click at [334, 380] on link "page 2" at bounding box center [330, 392] width 25 height 25
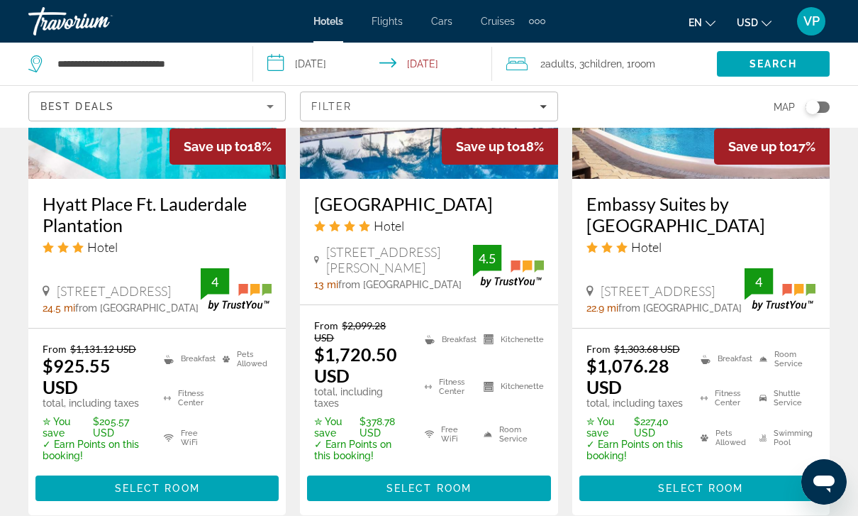
scroll to position [2065, 0]
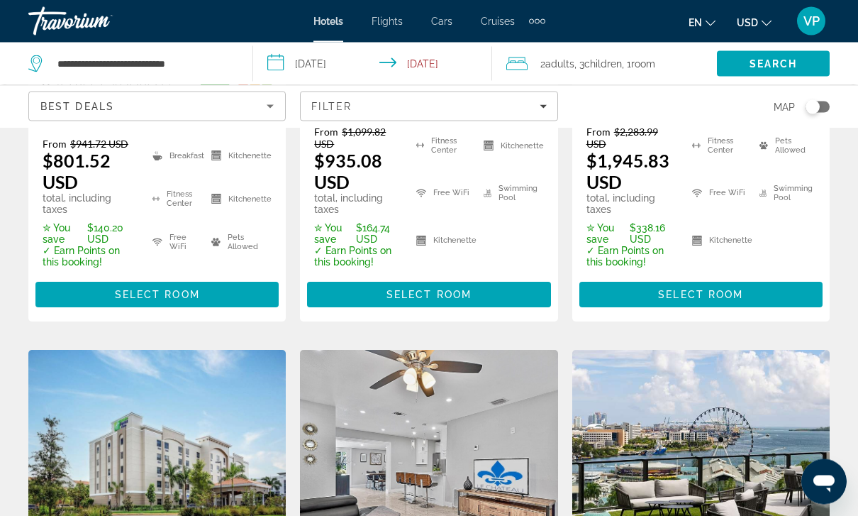
scroll to position [1628, 0]
click at [102, 106] on span "Best Deals" at bounding box center [77, 106] width 74 height 11
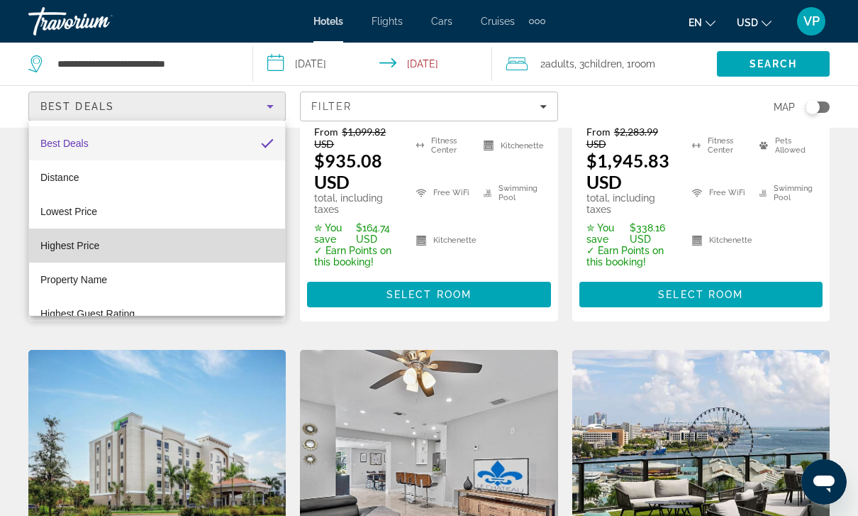
click at [75, 245] on span "Highest Price" at bounding box center [69, 245] width 59 height 11
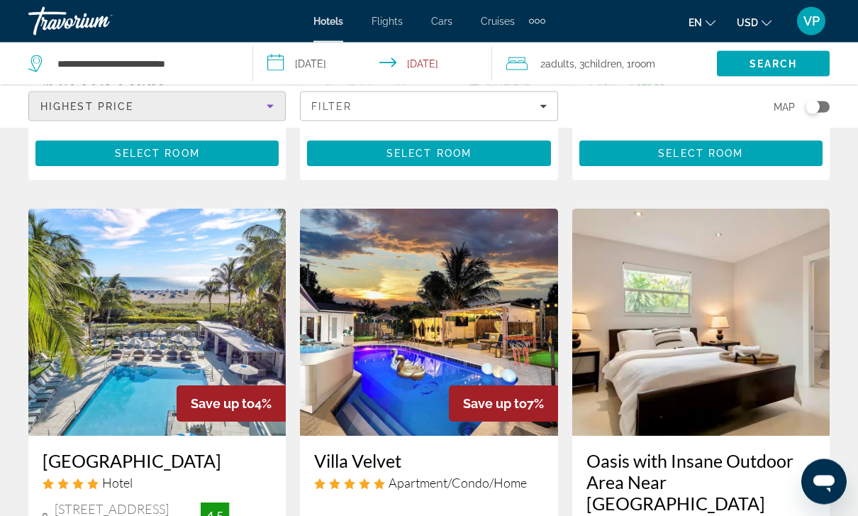
scroll to position [512, 0]
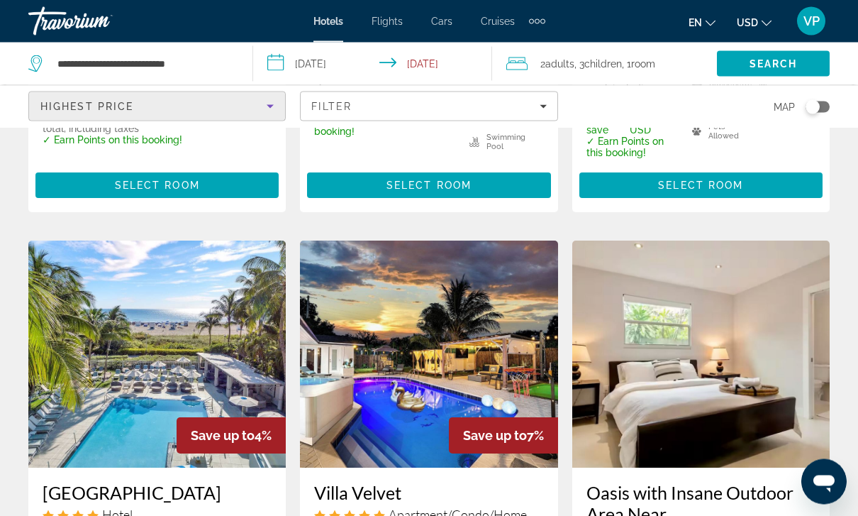
click at [277, 101] on icon "Sort by" at bounding box center [270, 106] width 17 height 17
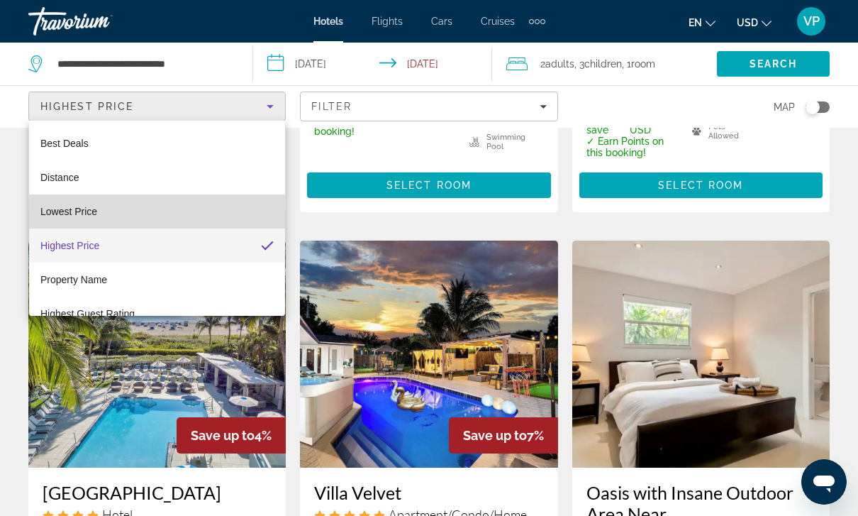
click at [82, 208] on span "Lowest Price" at bounding box center [68, 211] width 57 height 11
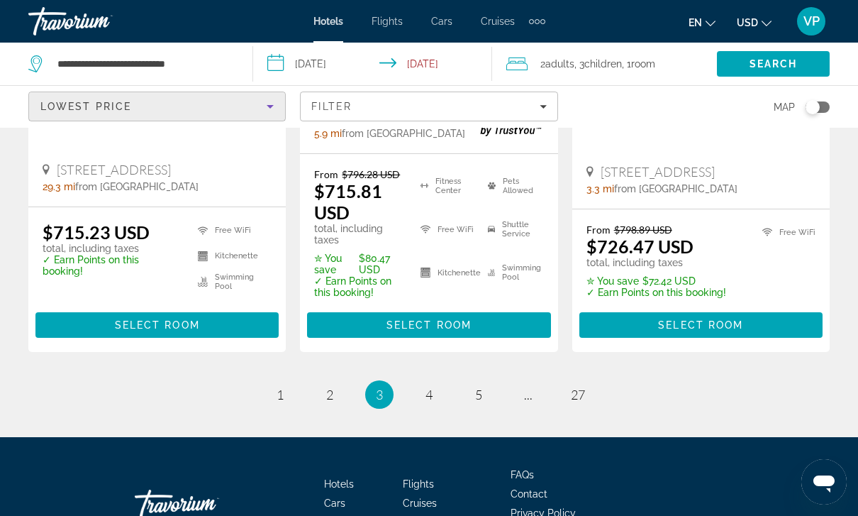
scroll to position [2225, 0]
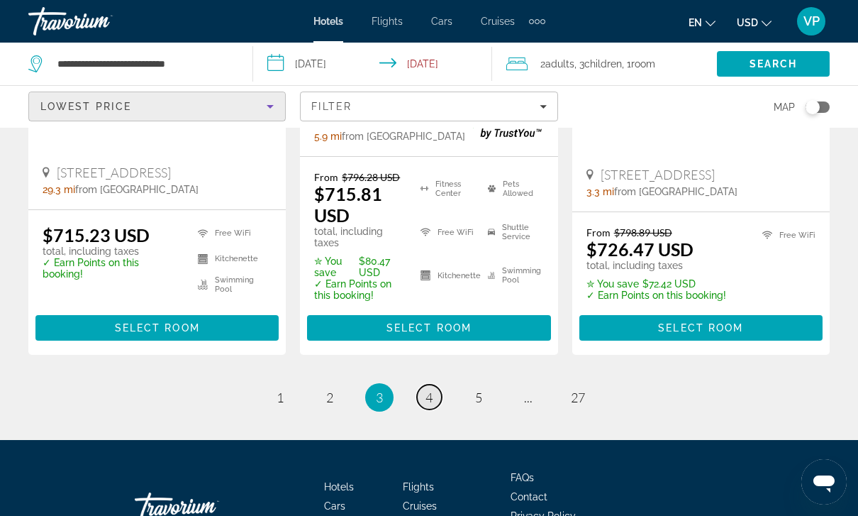
click at [439, 384] on link "page 4" at bounding box center [429, 396] width 25 height 25
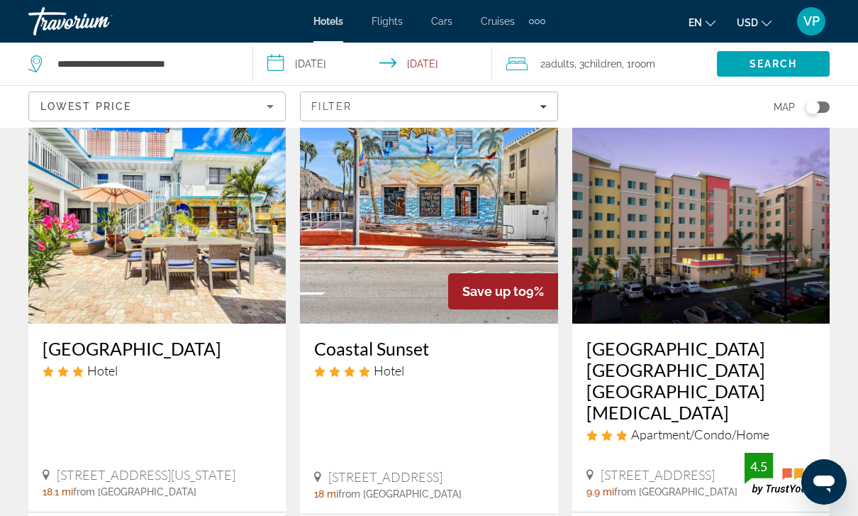
scroll to position [79, 0]
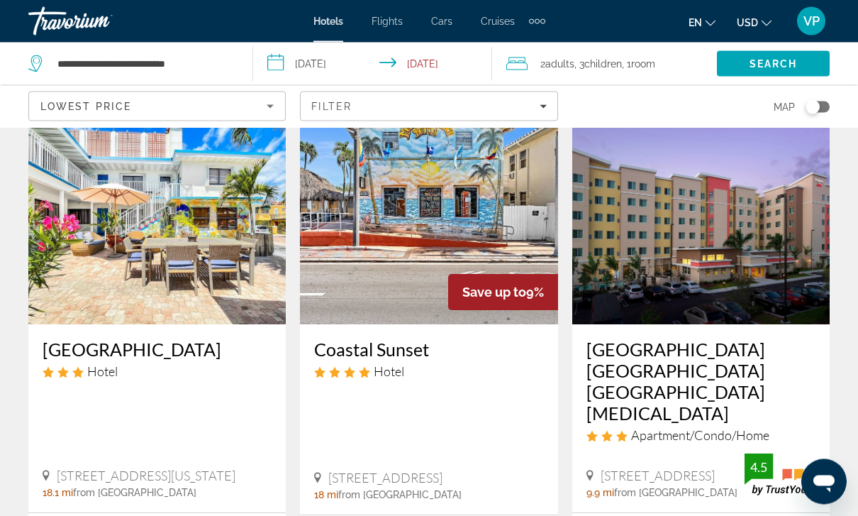
click at [76, 19] on div "Travorium" at bounding box center [99, 21] width 142 height 37
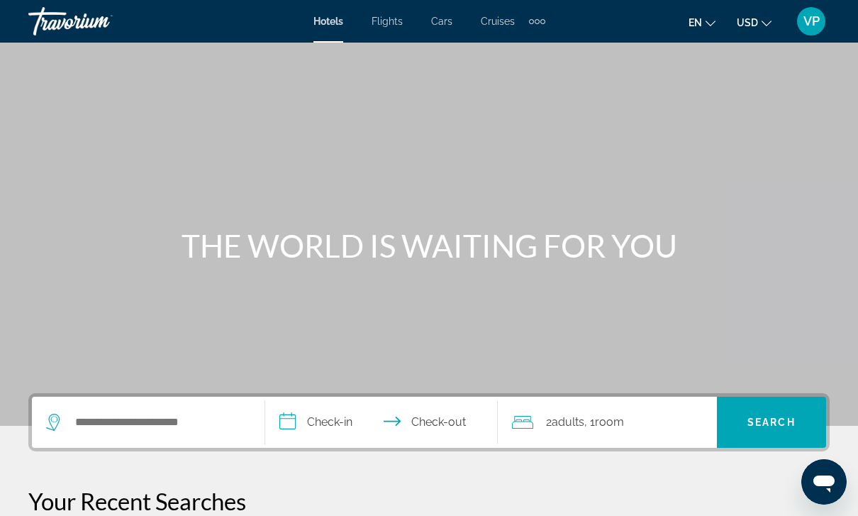
click at [513, 69] on div "Main content" at bounding box center [429, 212] width 858 height 425
